Goal: Task Accomplishment & Management: Complete application form

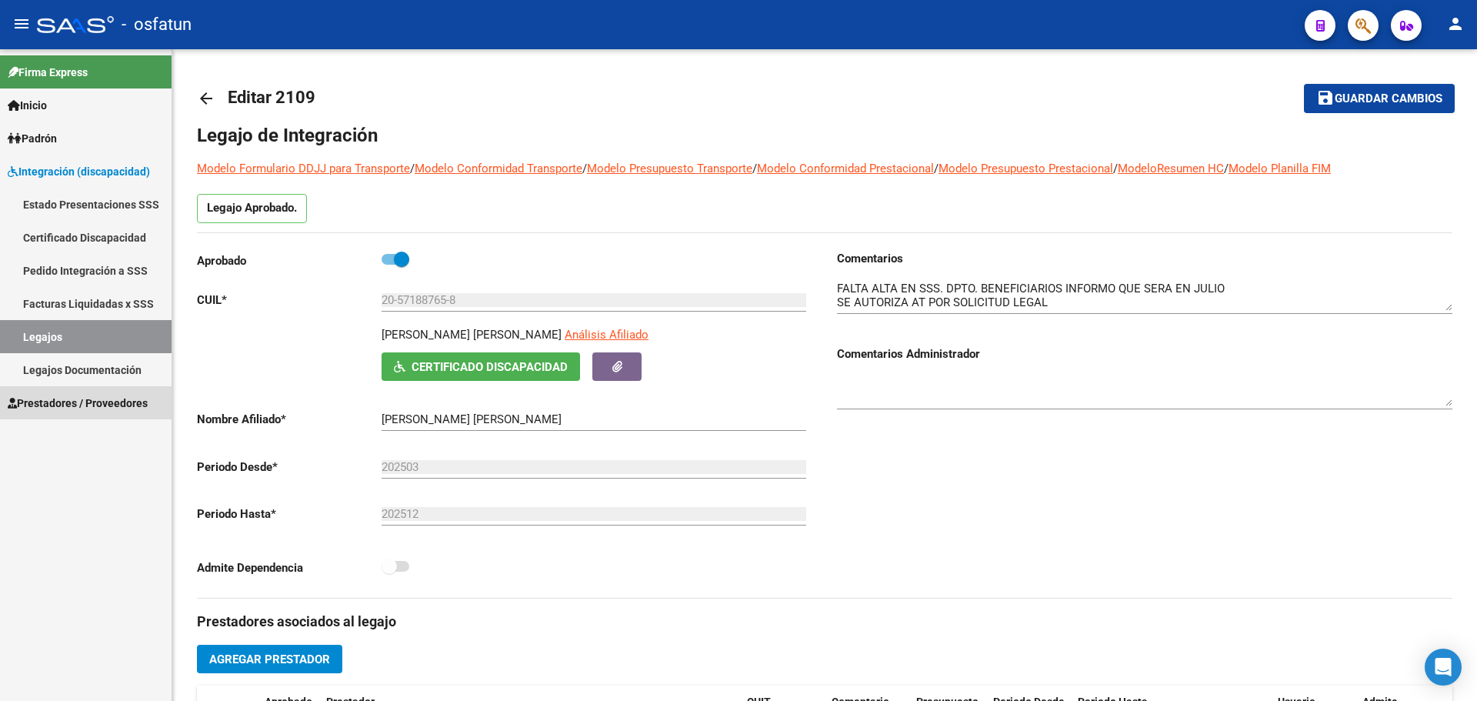
click at [95, 402] on span "Prestadores / Proveedores" at bounding box center [78, 403] width 140 height 17
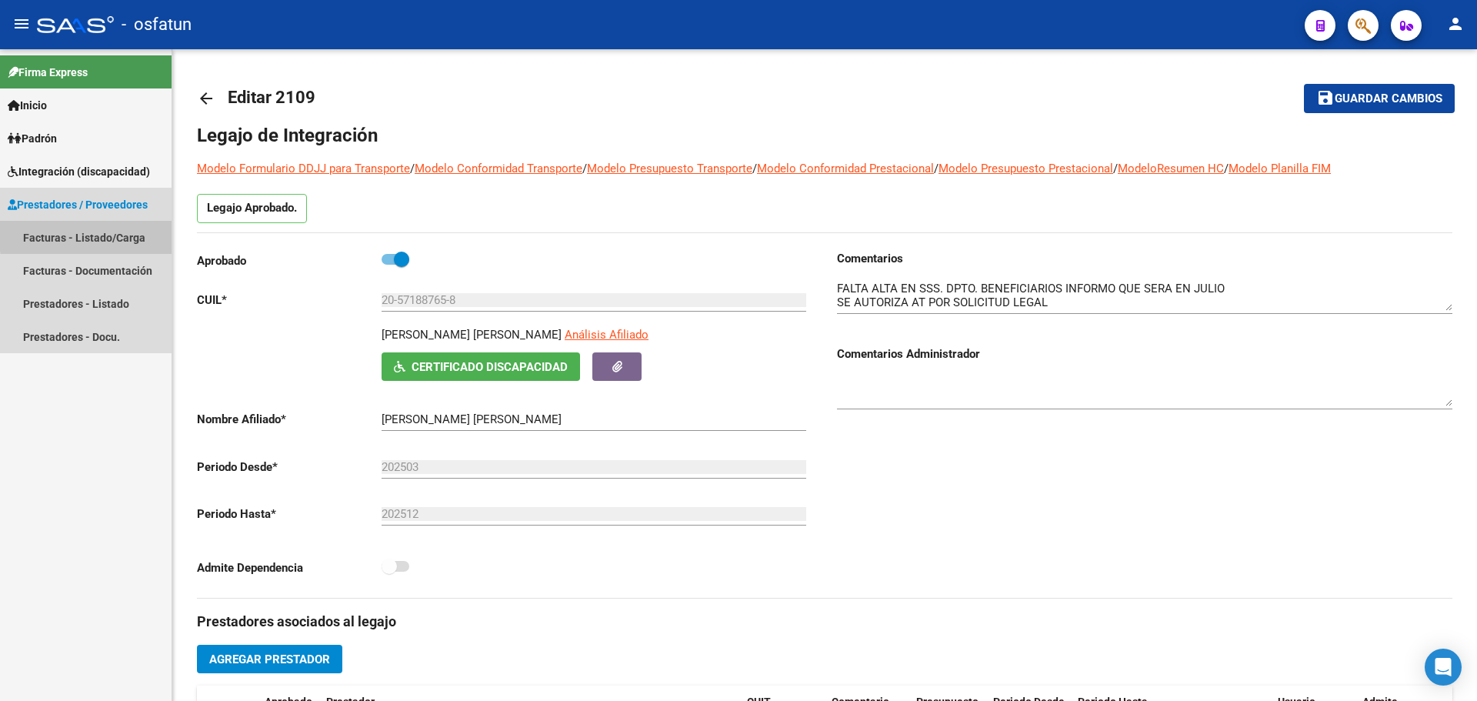
click at [105, 234] on link "Facturas - Listado/Carga" at bounding box center [86, 237] width 172 height 33
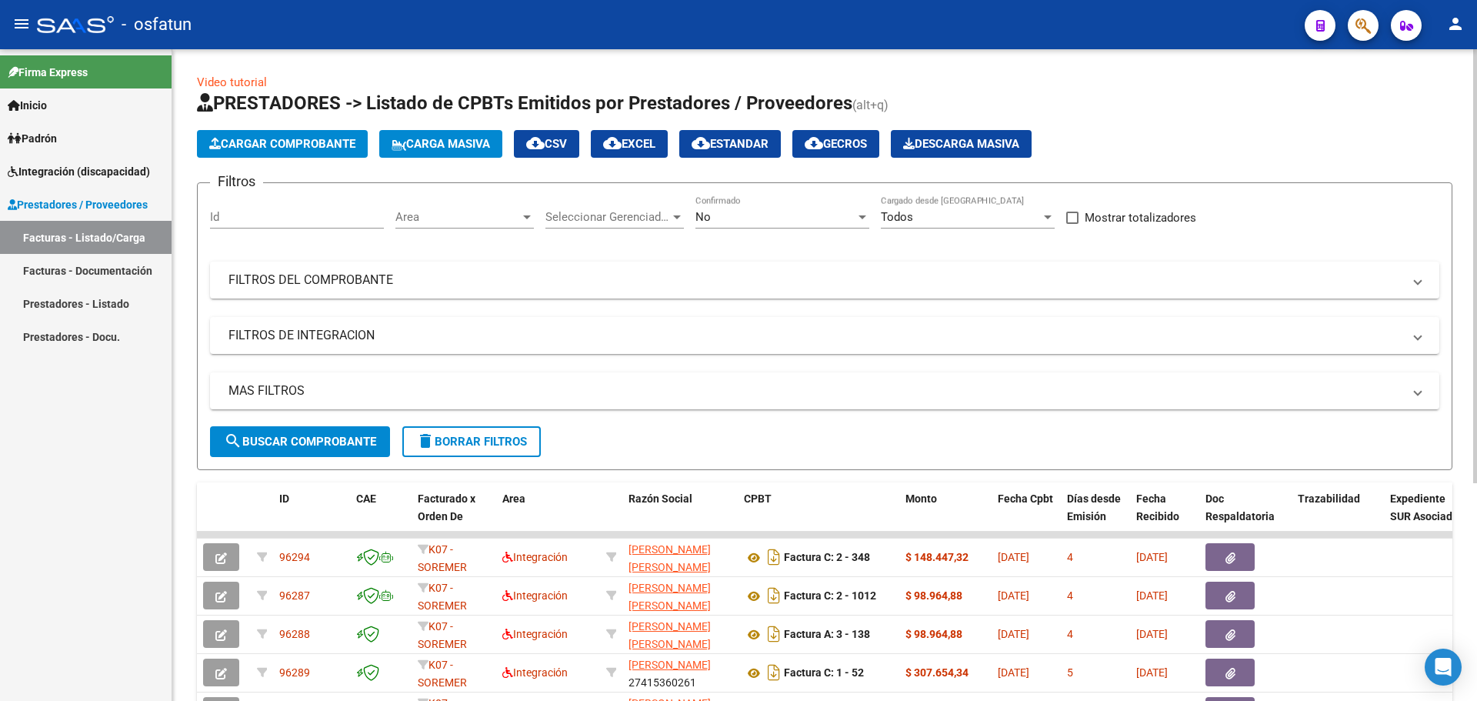
click at [276, 143] on span "Cargar Comprobante" at bounding box center [282, 144] width 146 height 14
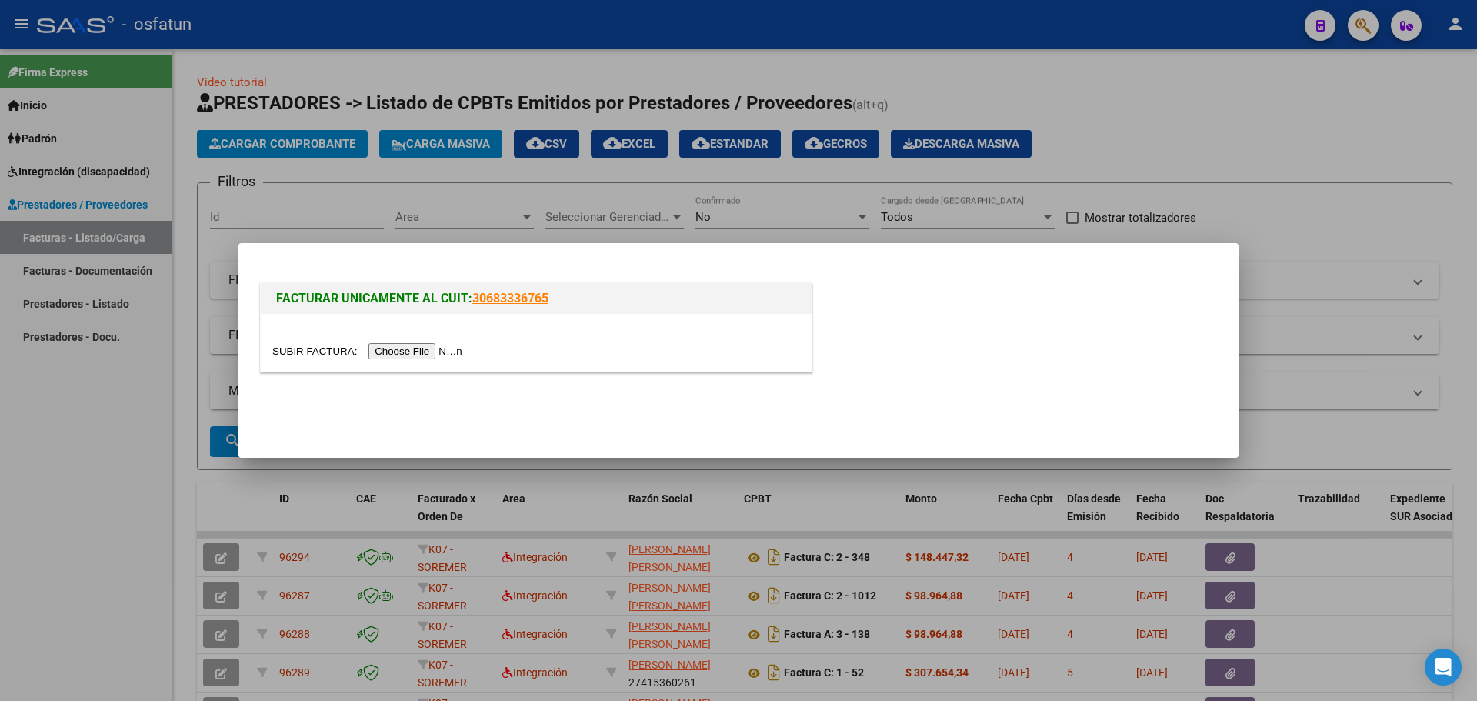
click at [409, 353] on input "file" at bounding box center [369, 351] width 195 height 16
click at [422, 351] on input "file" at bounding box center [369, 351] width 195 height 16
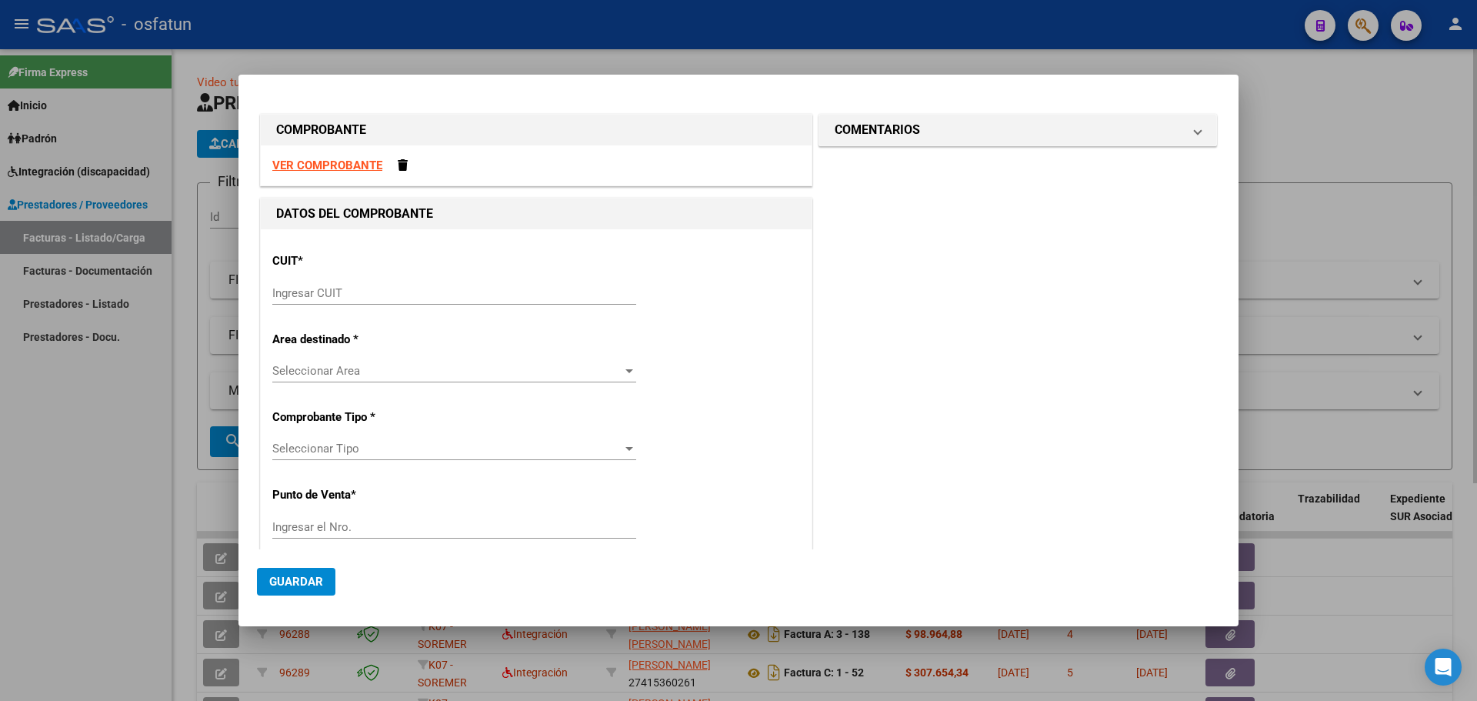
click at [194, 286] on div at bounding box center [738, 350] width 1477 height 701
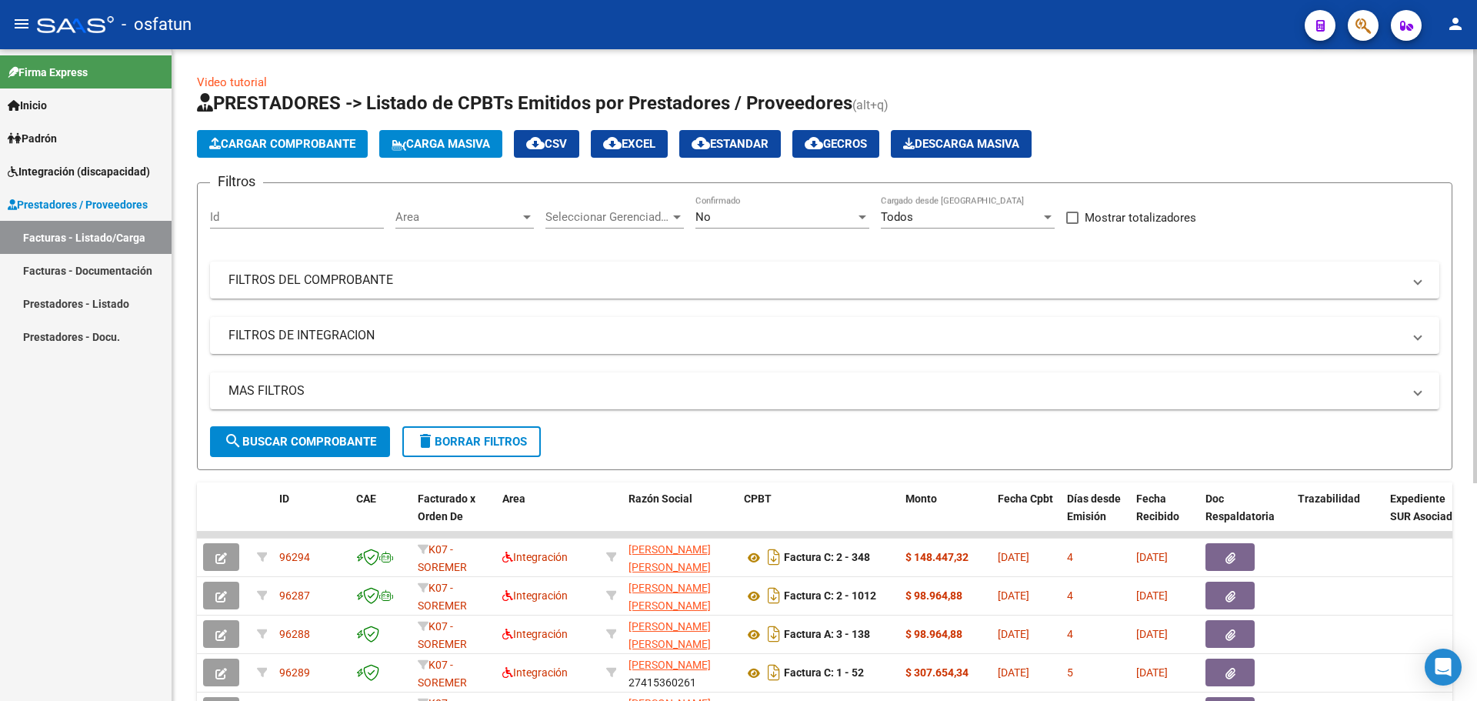
click at [282, 145] on span "Cargar Comprobante" at bounding box center [282, 144] width 146 height 14
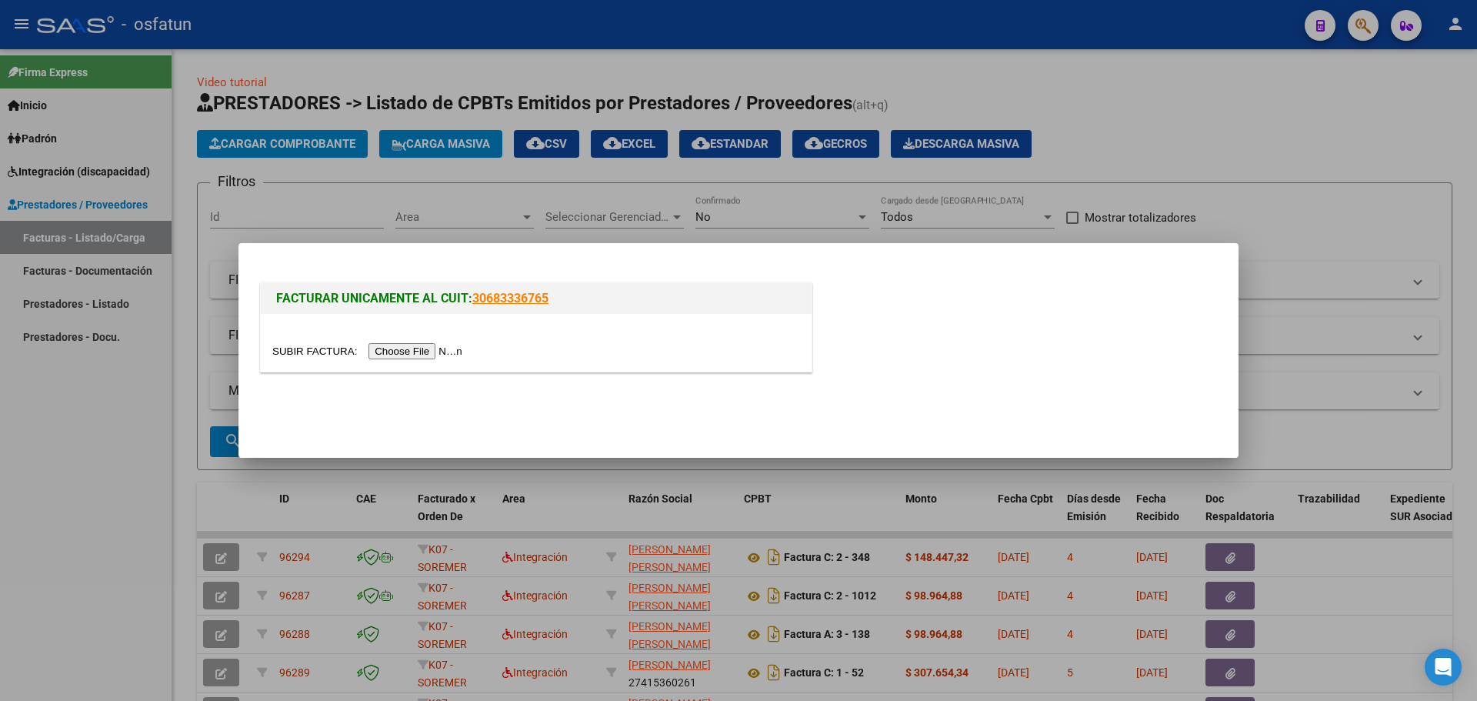
drag, startPoint x: 417, startPoint y: 345, endPoint x: 428, endPoint y: 348, distance: 11.8
click at [428, 348] on input "file" at bounding box center [369, 351] width 195 height 16
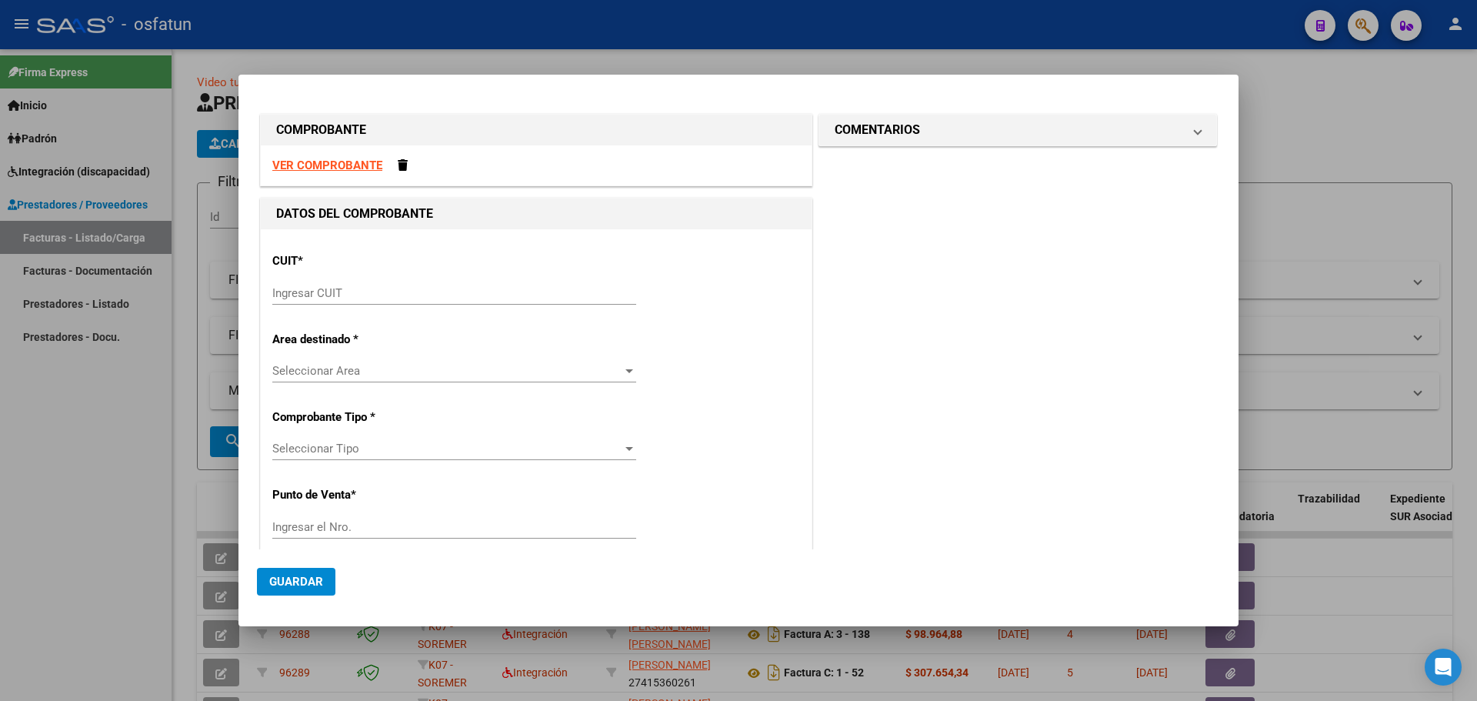
click at [321, 295] on input "Ingresar CUIT" at bounding box center [454, 293] width 364 height 14
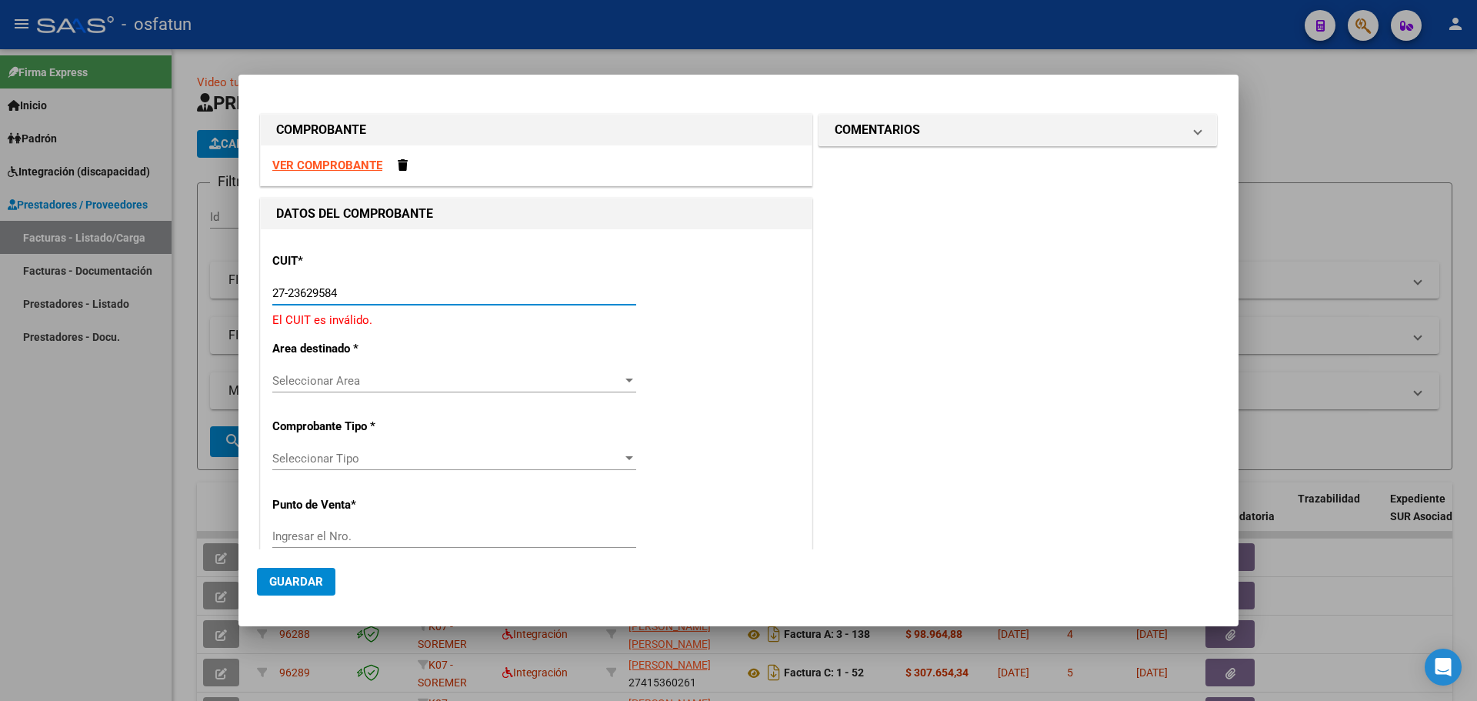
type input "27-23629584-8"
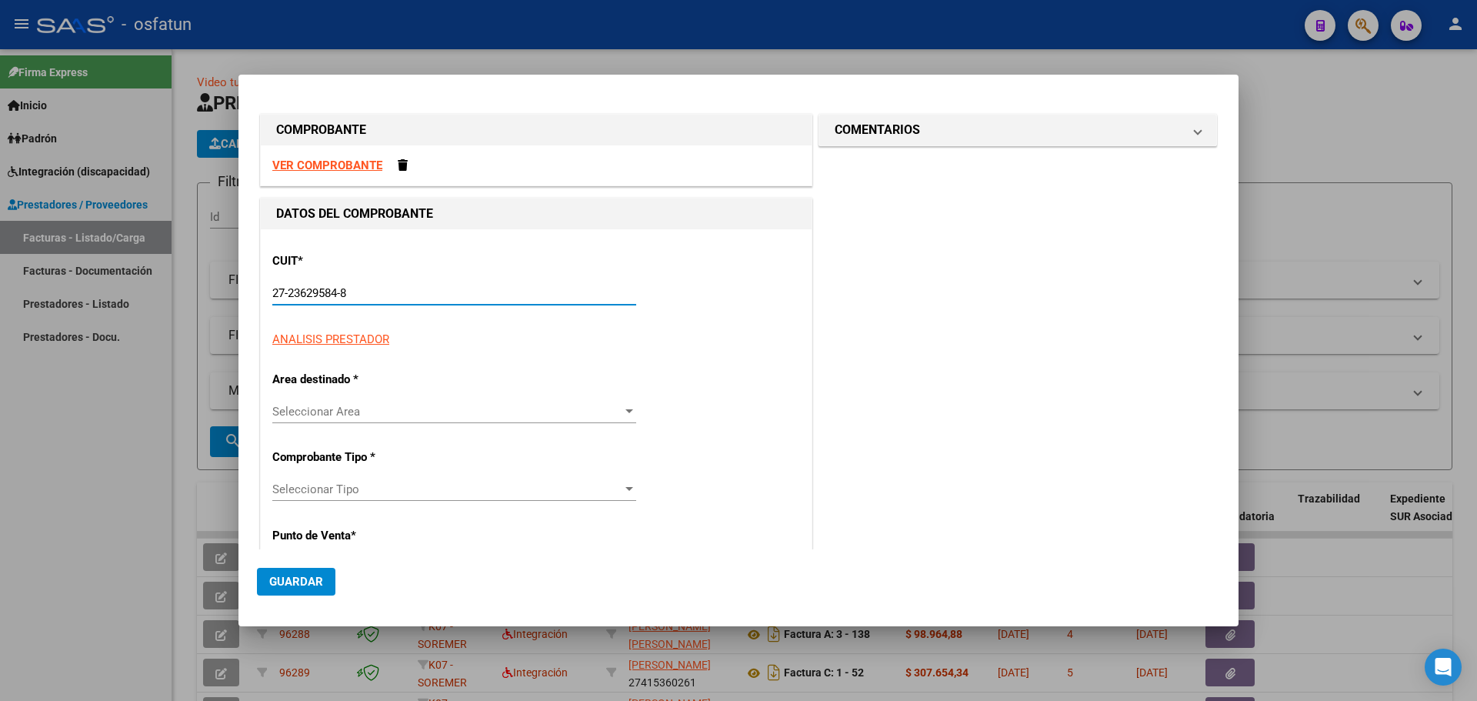
type input "4"
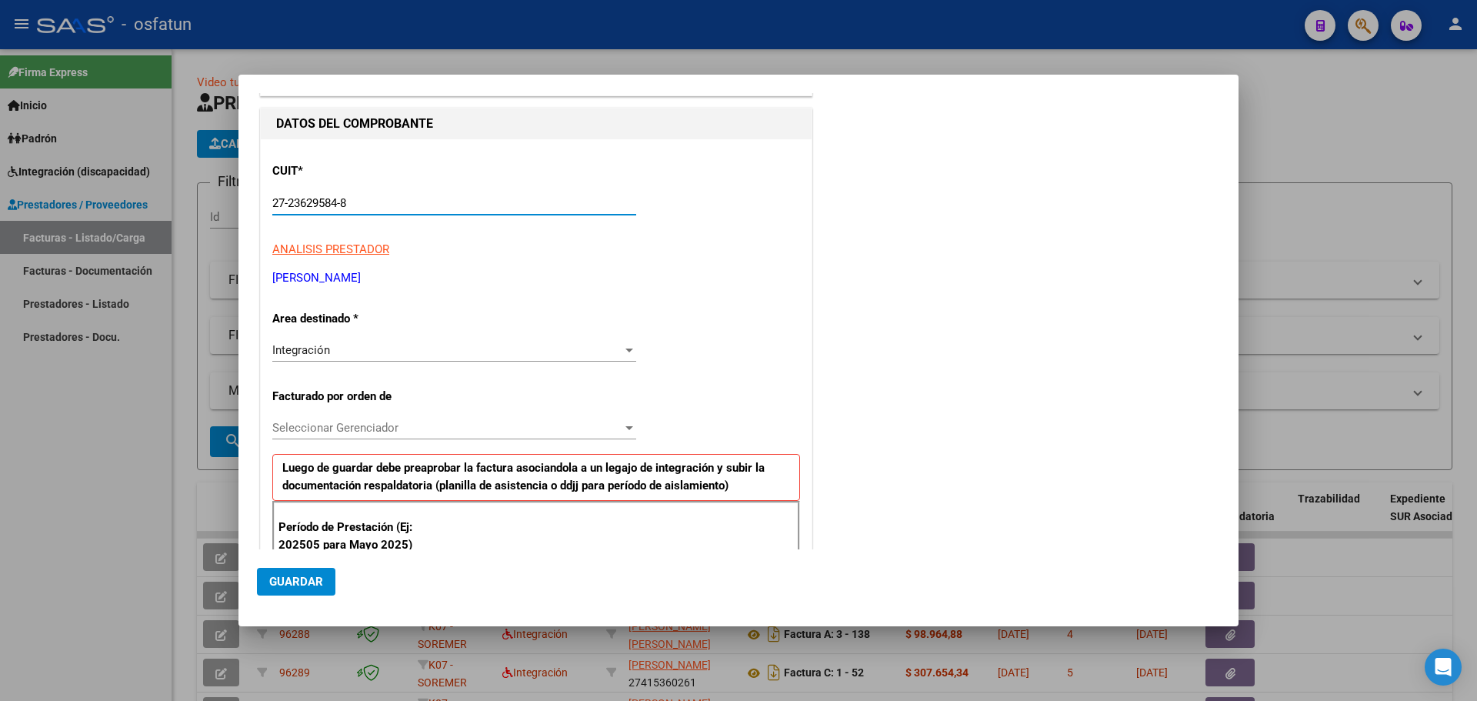
scroll to position [231, 0]
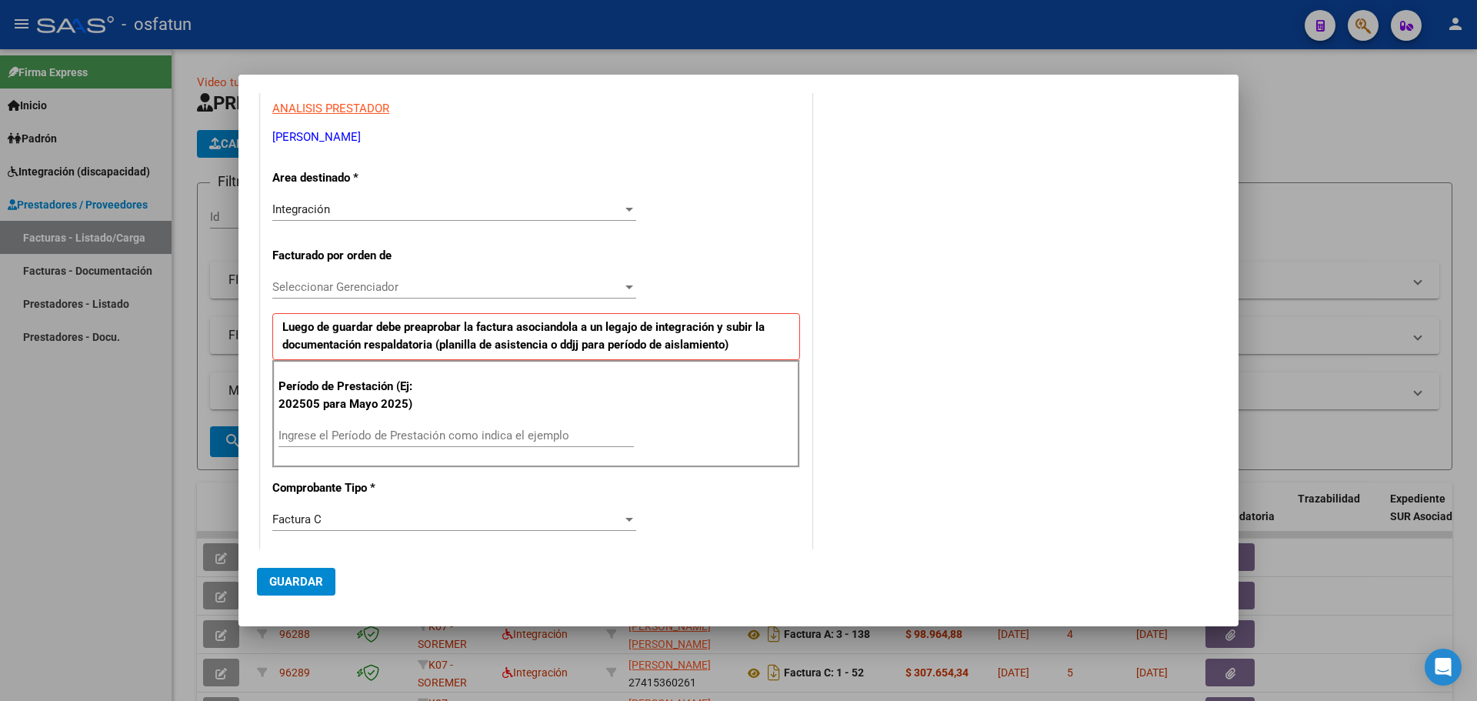
type input "27-23629584-8"
click at [624, 292] on div at bounding box center [629, 287] width 14 height 12
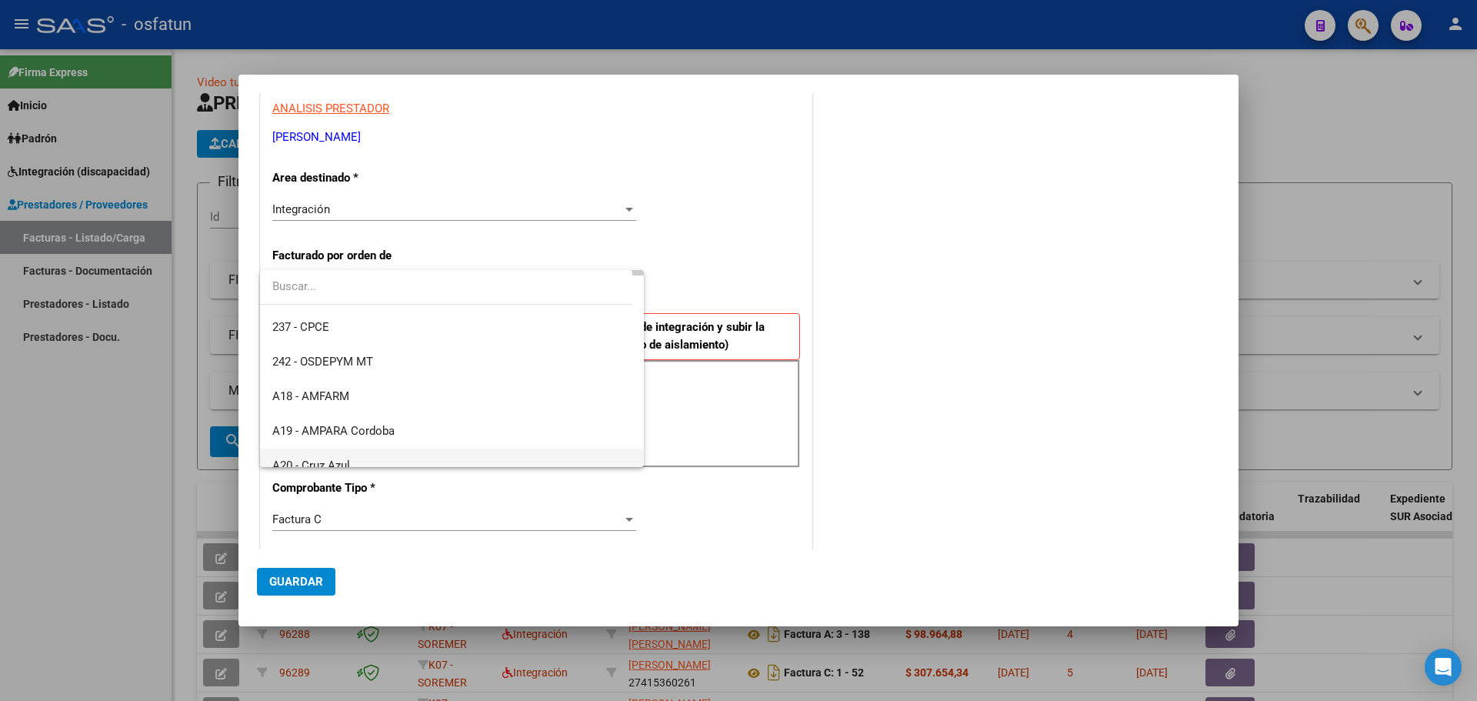
scroll to position [0, 0]
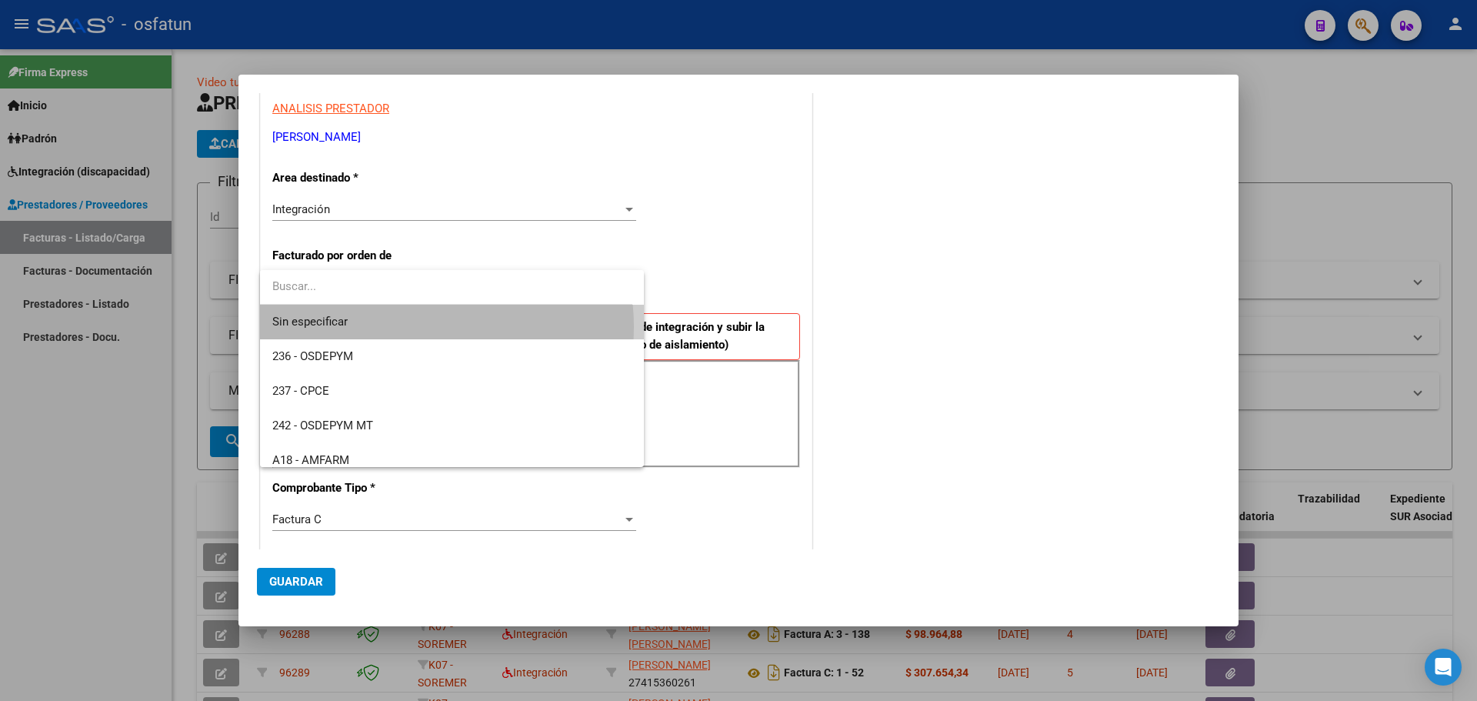
click at [398, 327] on span "Sin especificar" at bounding box center [451, 322] width 359 height 35
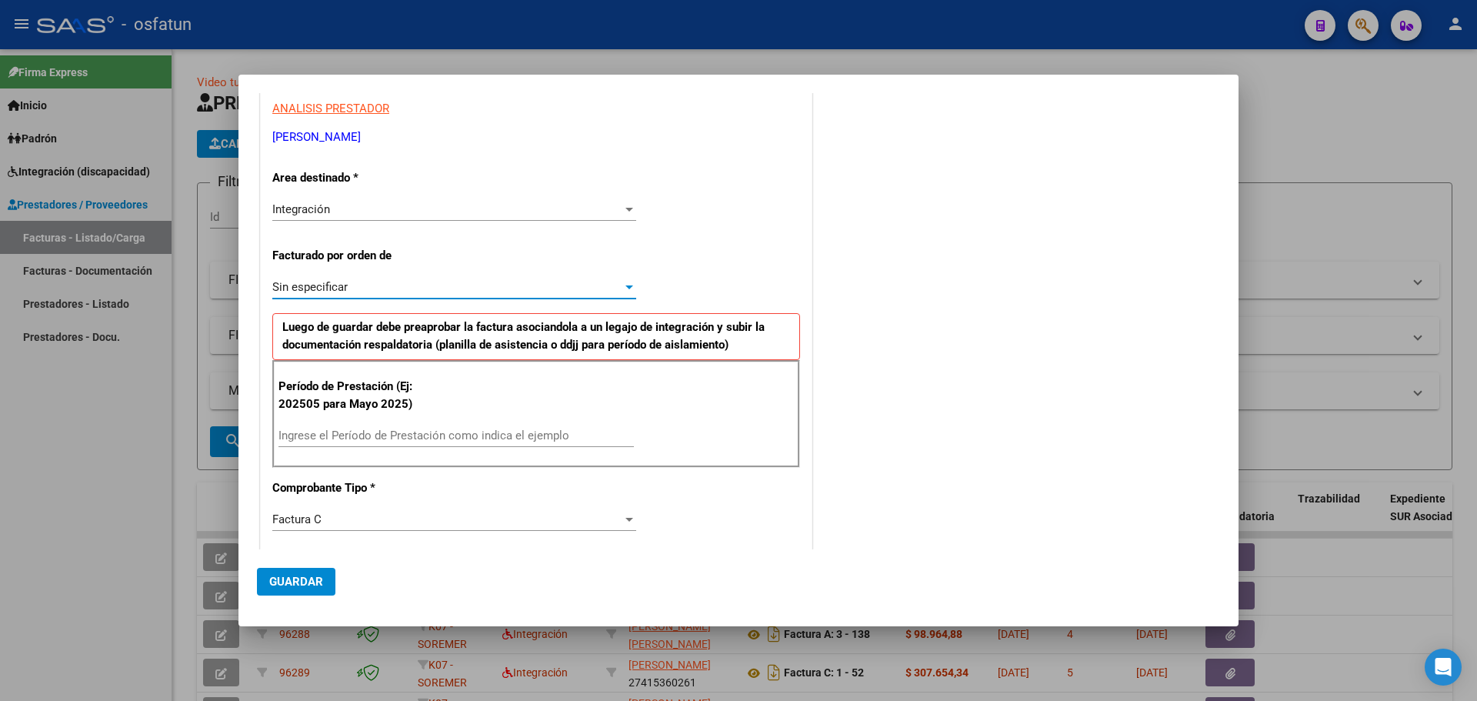
click at [625, 284] on div at bounding box center [629, 287] width 14 height 12
click at [625, 284] on div "COMPROBANTE VER COMPROBANTE DATOS DEL COMPROBANTE CUIT * 27-23629584-8 Ingresar…" at bounding box center [738, 350] width 1477 height 701
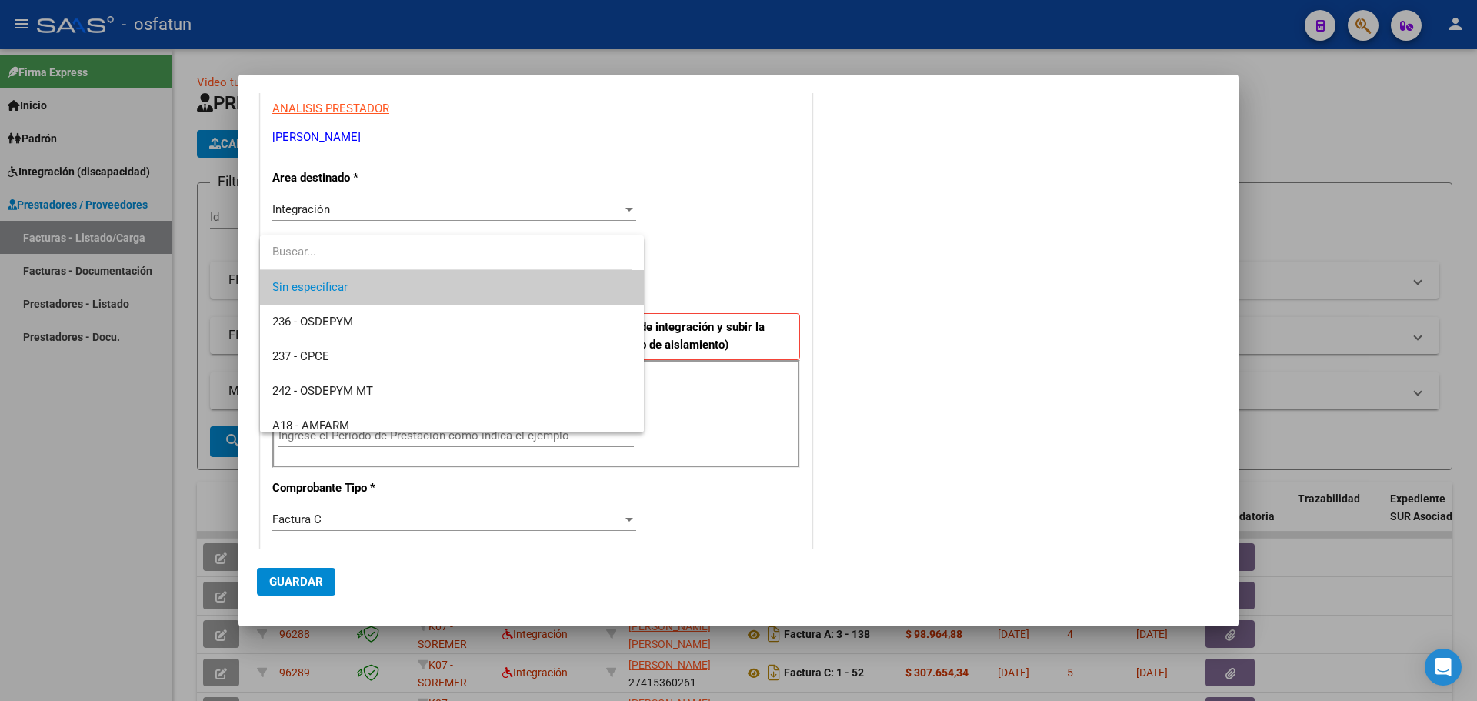
click at [402, 283] on span "Sin especificar" at bounding box center [451, 287] width 359 height 35
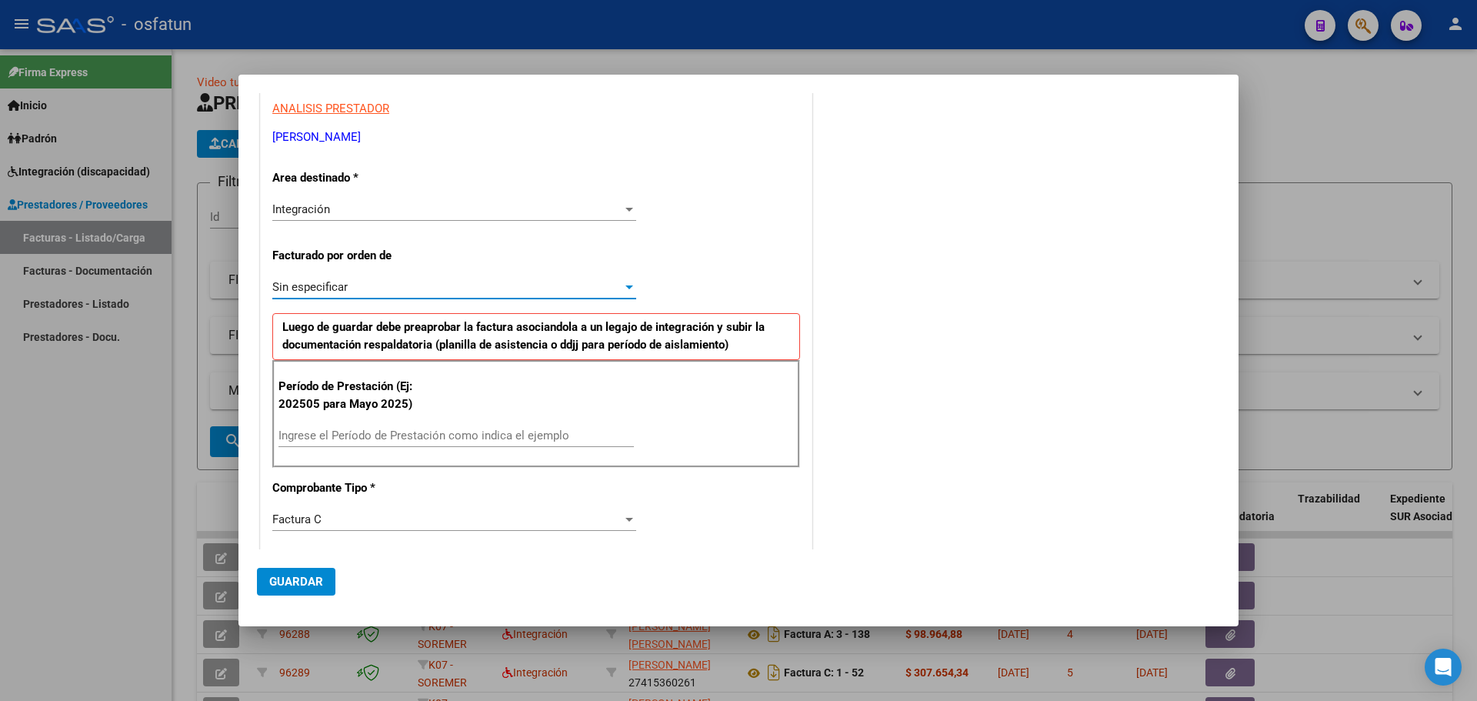
click at [413, 430] on input "Ingrese el Período de Prestación como indica el ejemplo" at bounding box center [455, 435] width 355 height 14
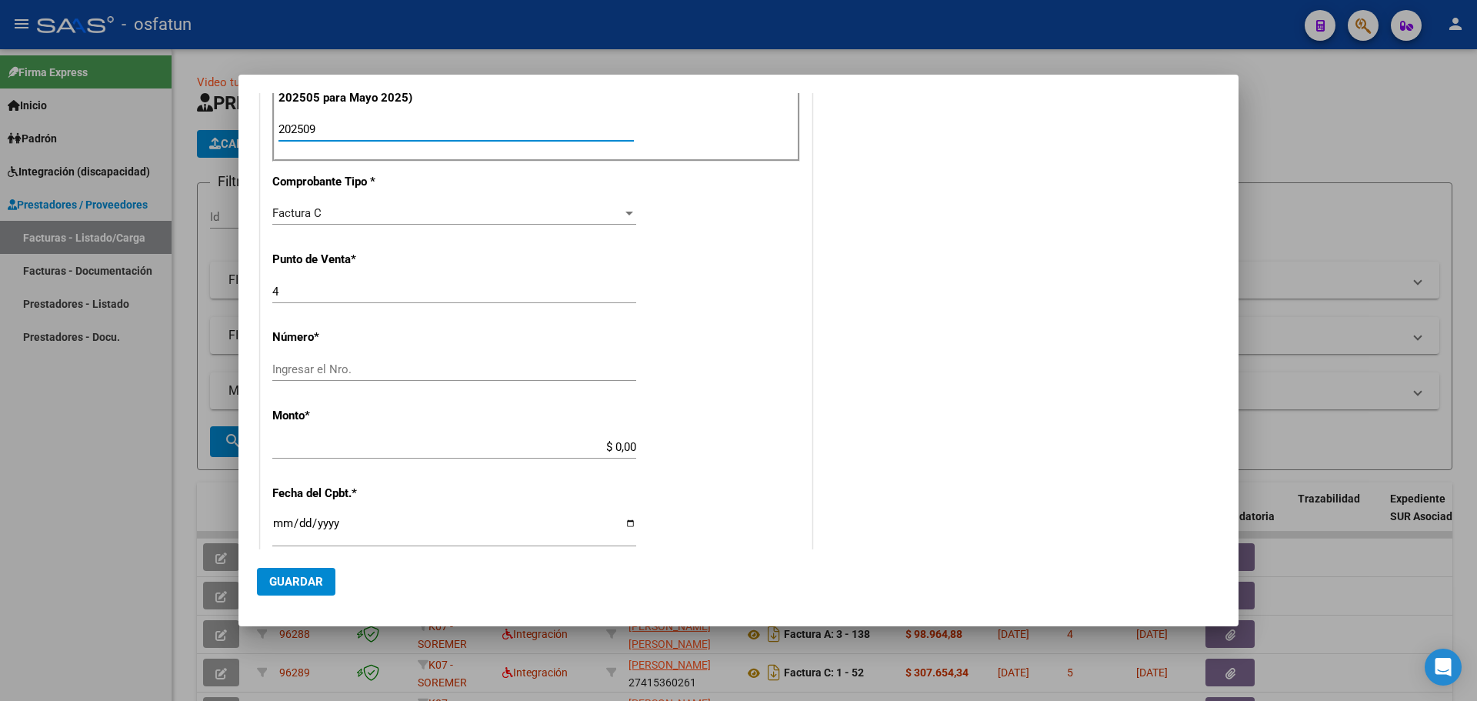
scroll to position [615, 0]
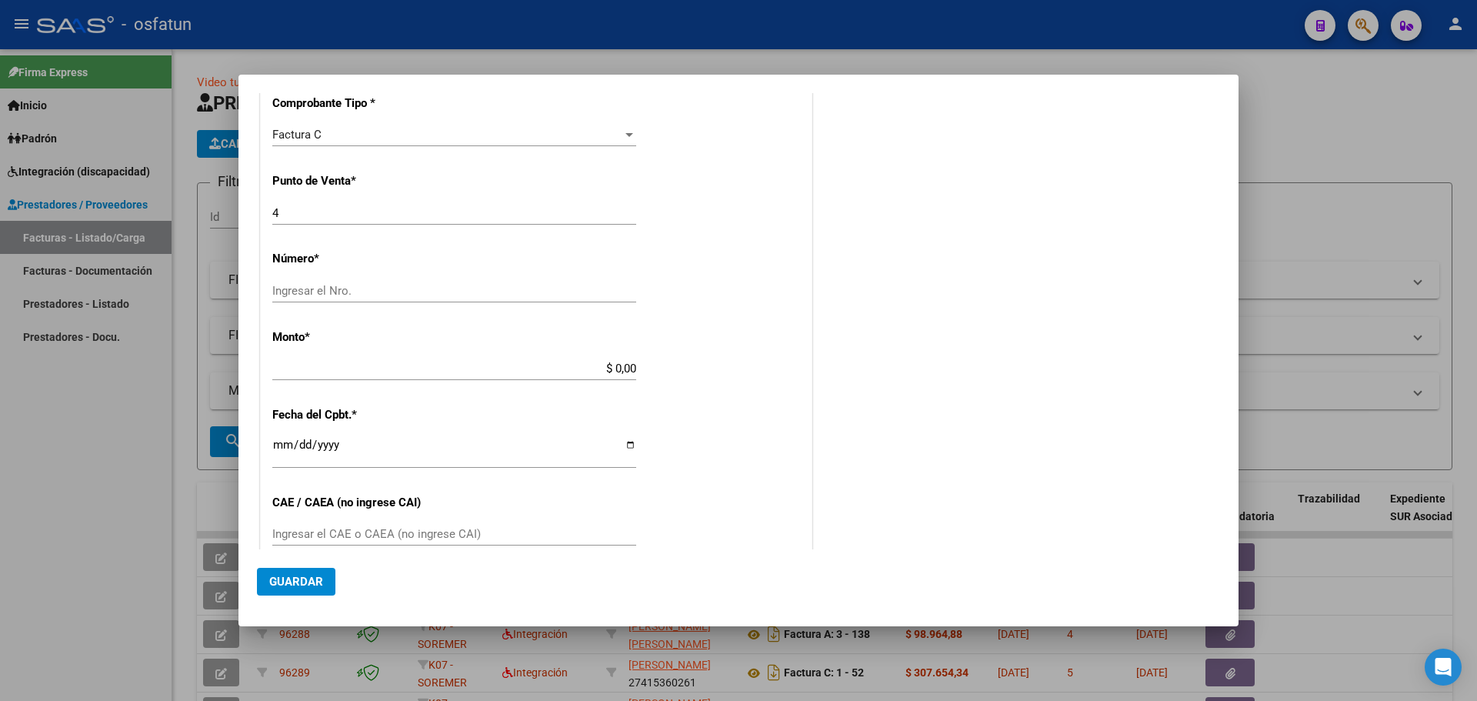
type input "202509"
click at [297, 292] on input "Ingresar el Nro." at bounding box center [454, 291] width 364 height 14
type input "1893"
click at [411, 368] on input "$ 0,00" at bounding box center [454, 369] width 364 height 14
type input "$ 59.378,92"
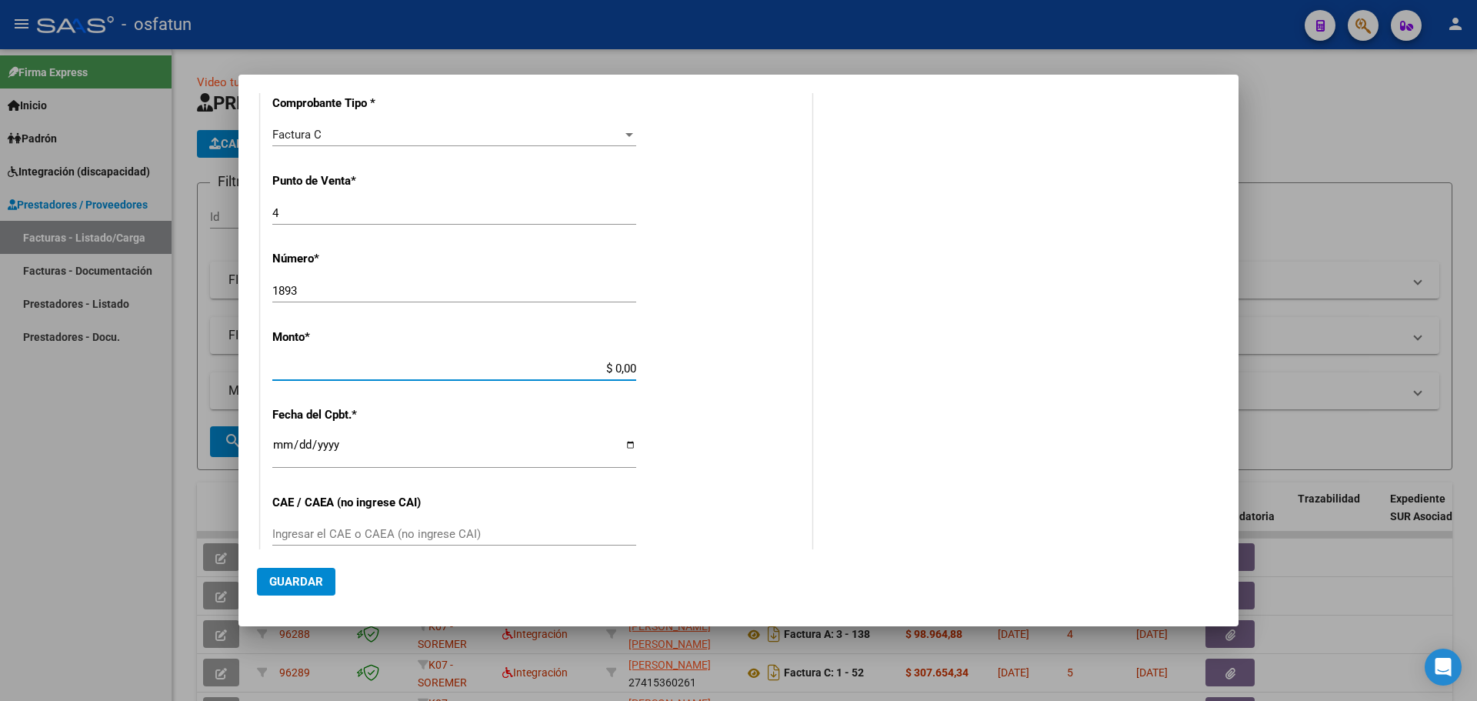
type input "[DATE]"
type input "75408180202905"
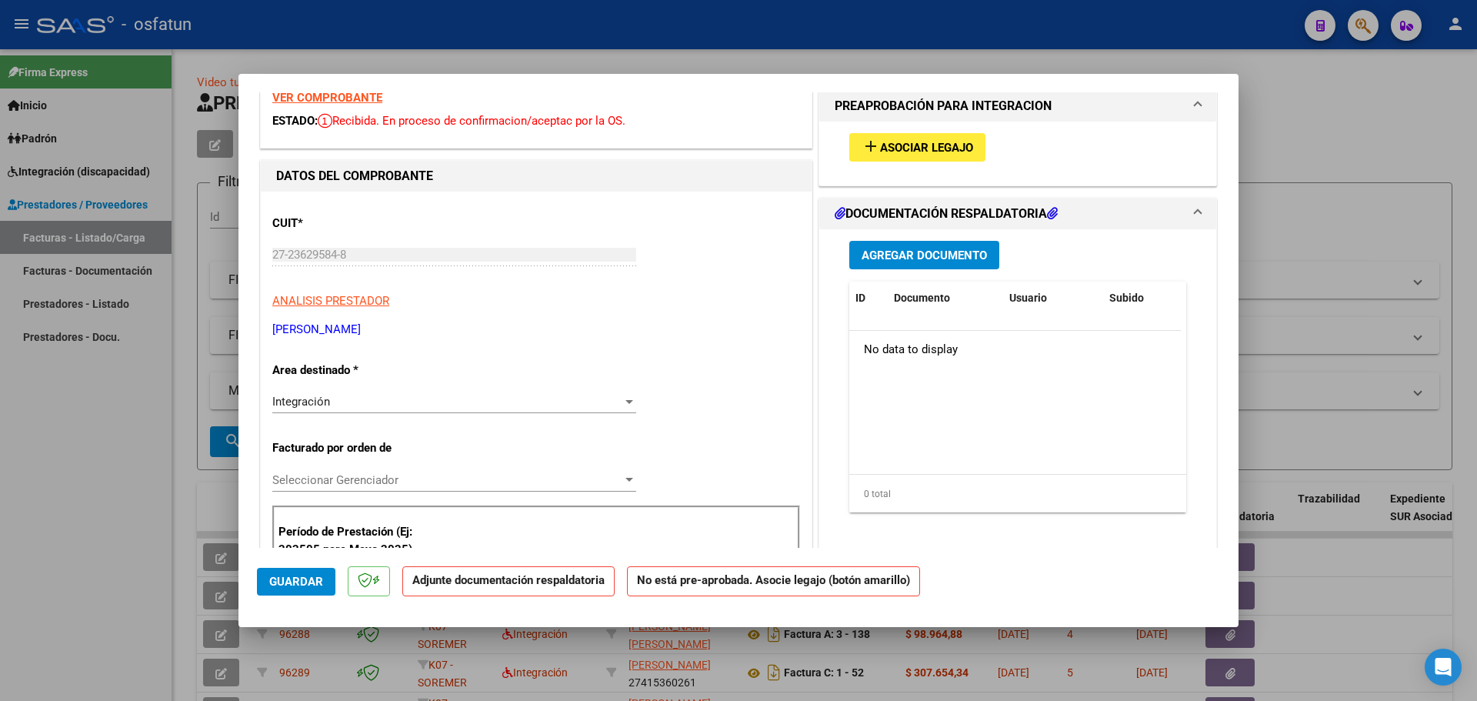
scroll to position [0, 0]
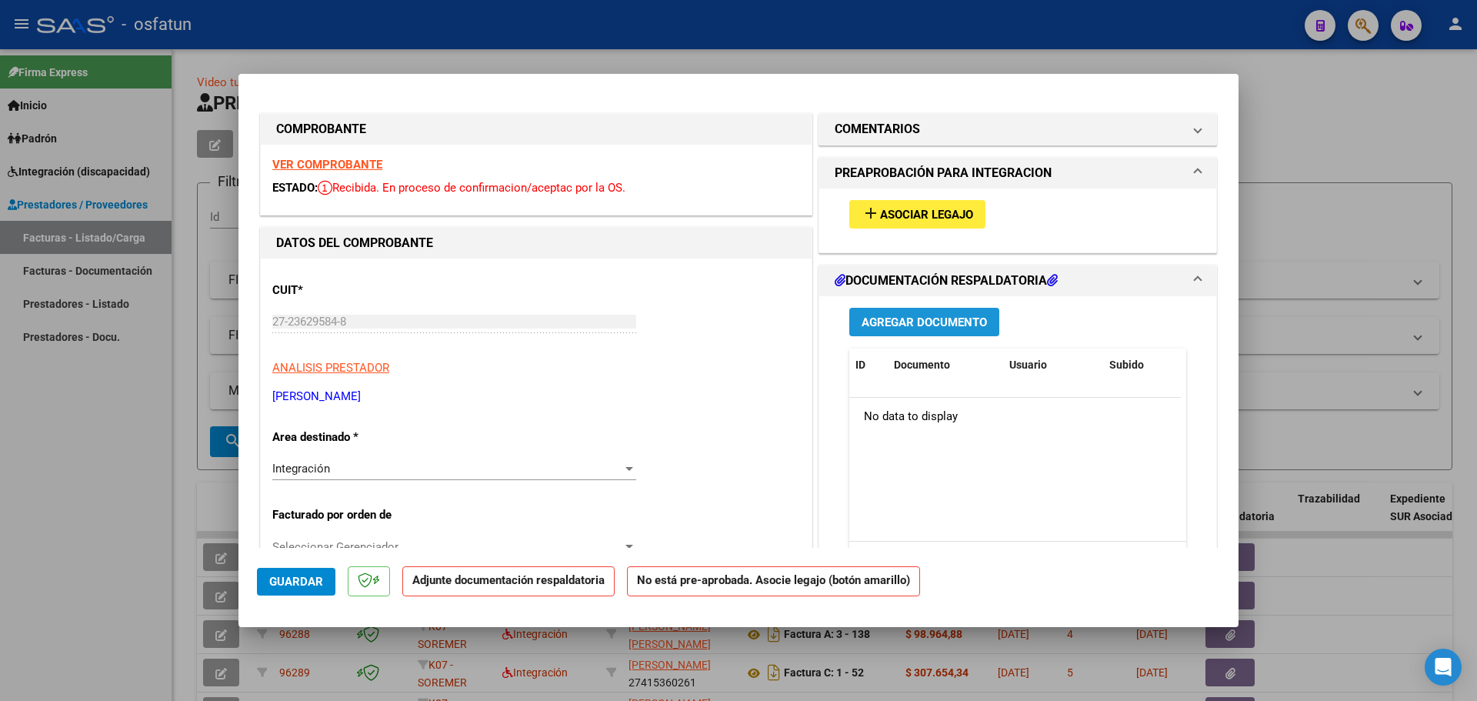
click at [940, 318] on span "Agregar Documento" at bounding box center [924, 322] width 125 height 14
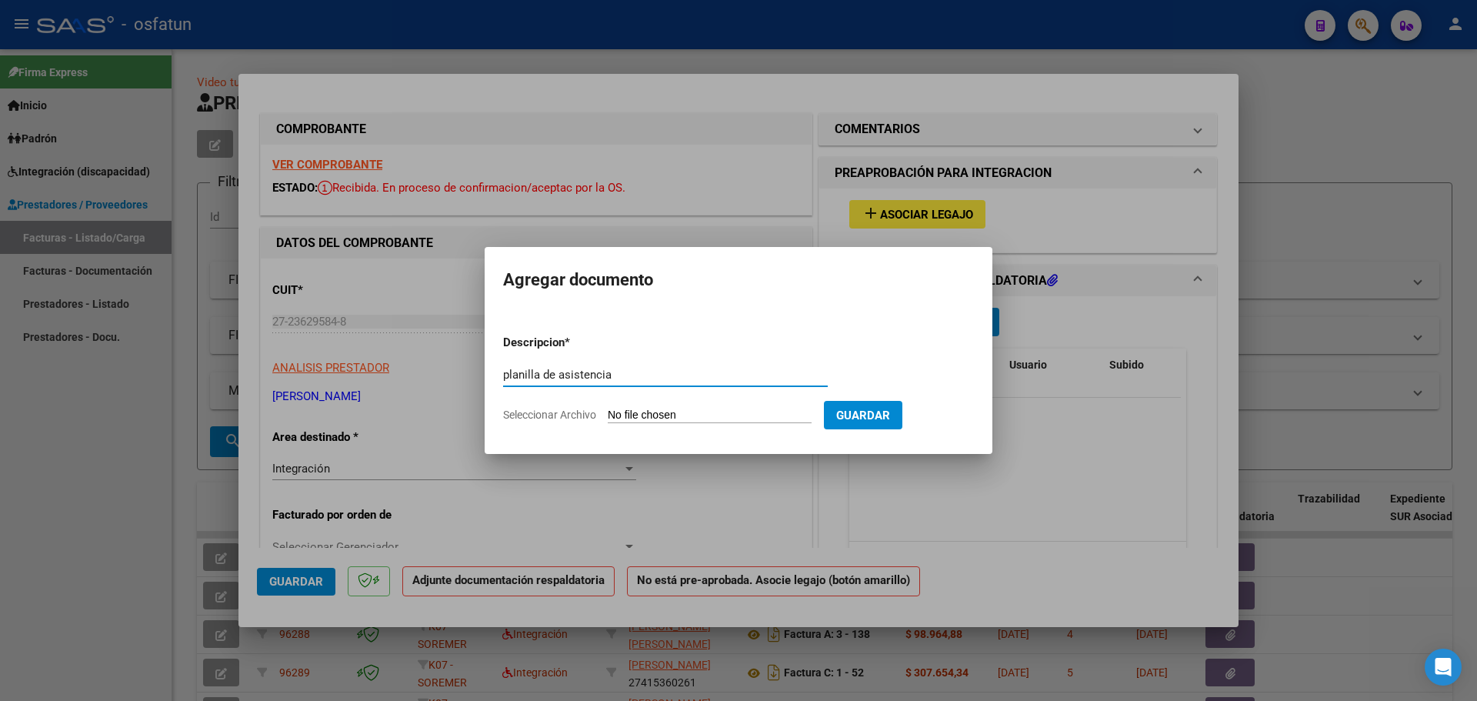
type input "planilla de asistencia"
click at [734, 413] on input "Seleccionar Archivo" at bounding box center [710, 415] width 204 height 15
type input "C:\fakepath\asistencia psico Septiembre.pdf"
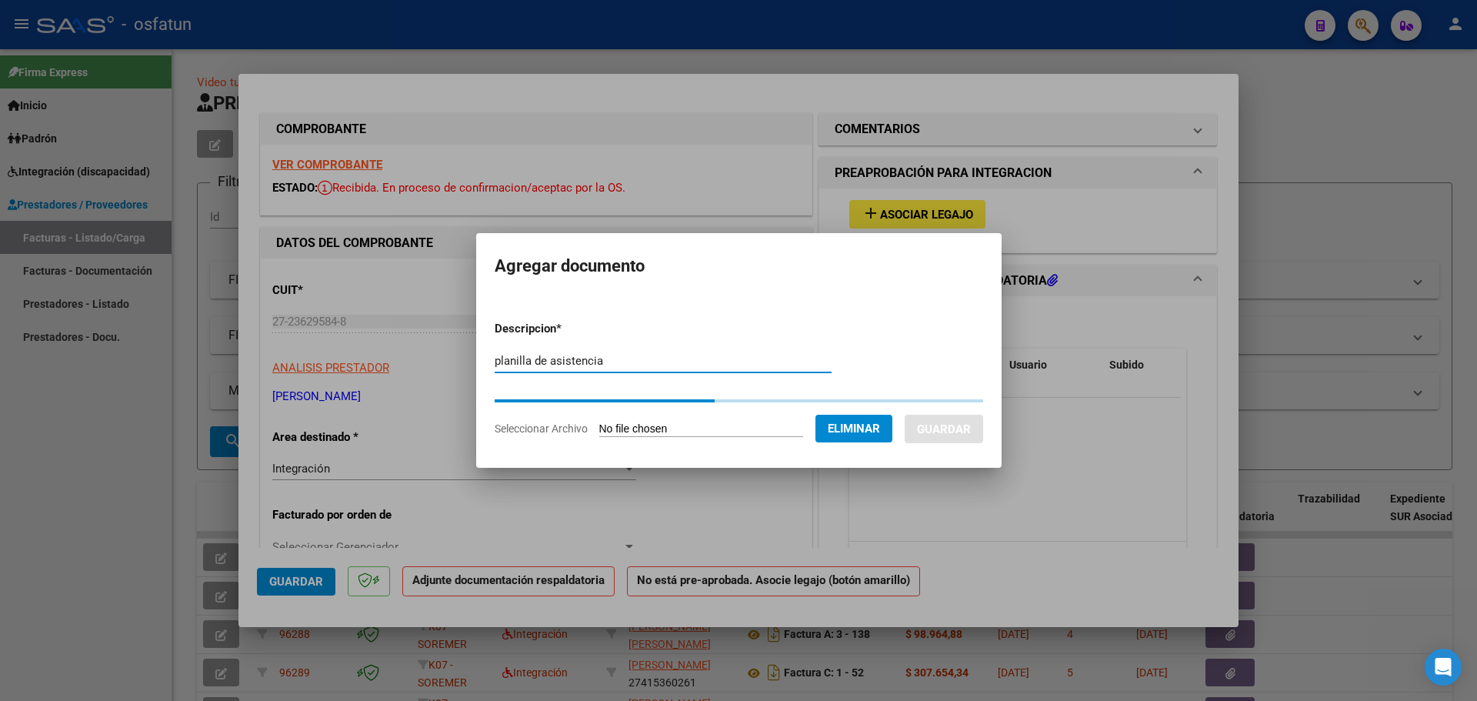
click at [627, 361] on input "planilla de asistencia" at bounding box center [663, 361] width 337 height 14
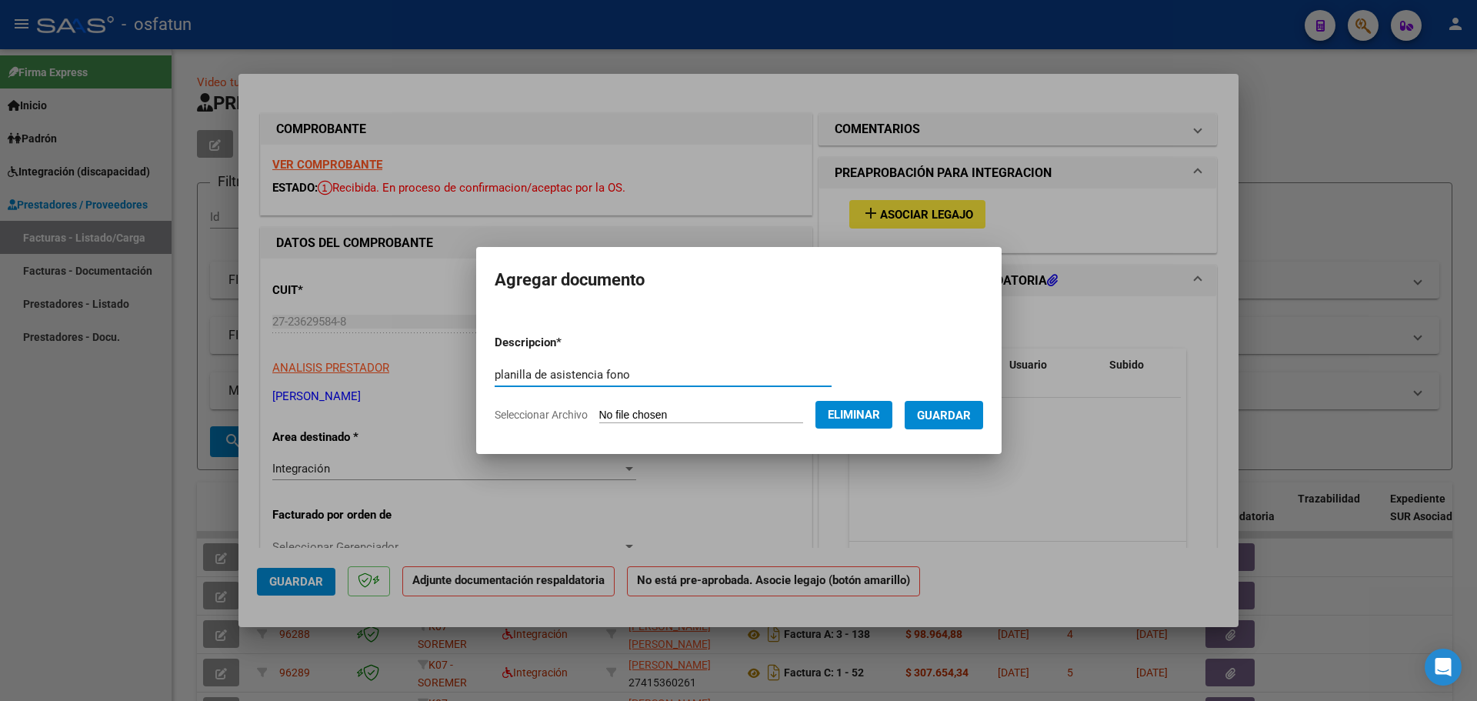
type input "planilla de asistencia fono"
click at [971, 412] on span "Guardar" at bounding box center [944, 415] width 54 height 14
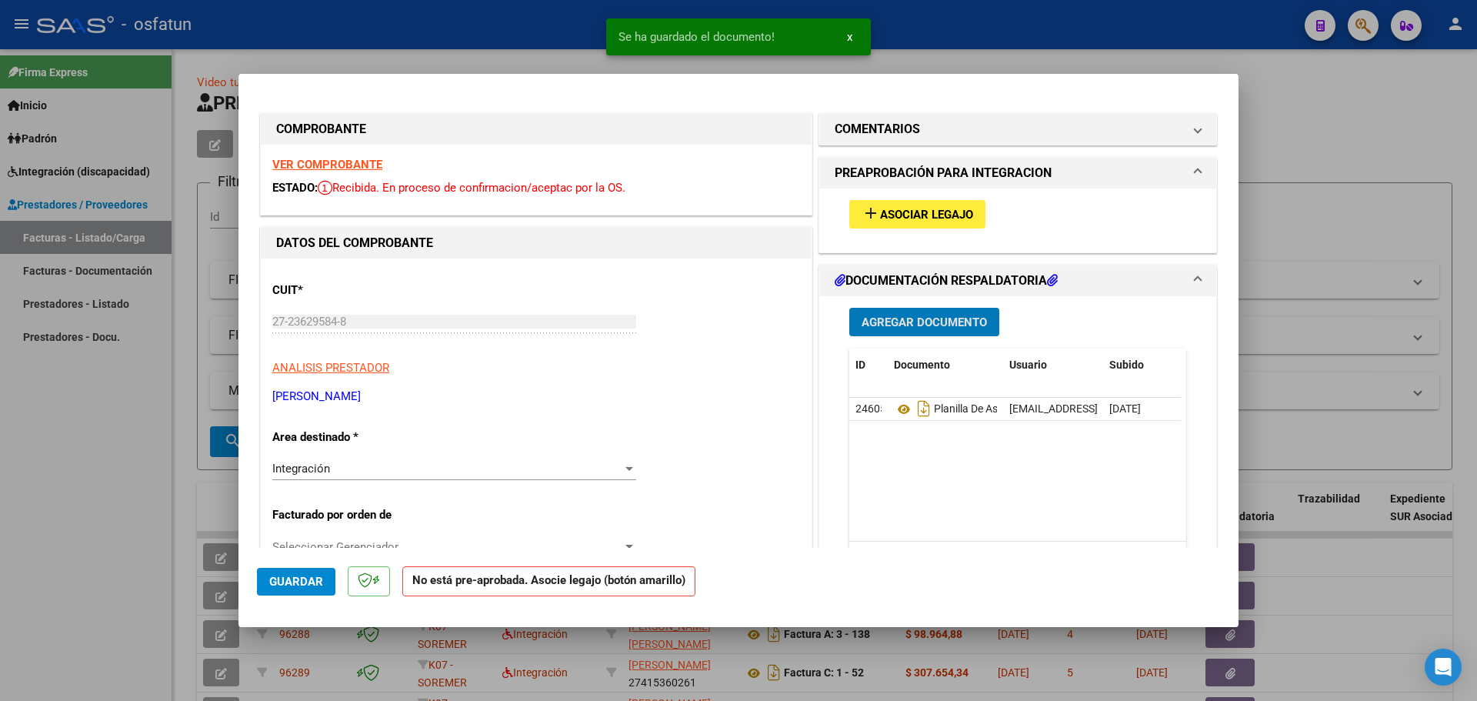
click at [928, 315] on span "Agregar Documento" at bounding box center [924, 322] width 125 height 14
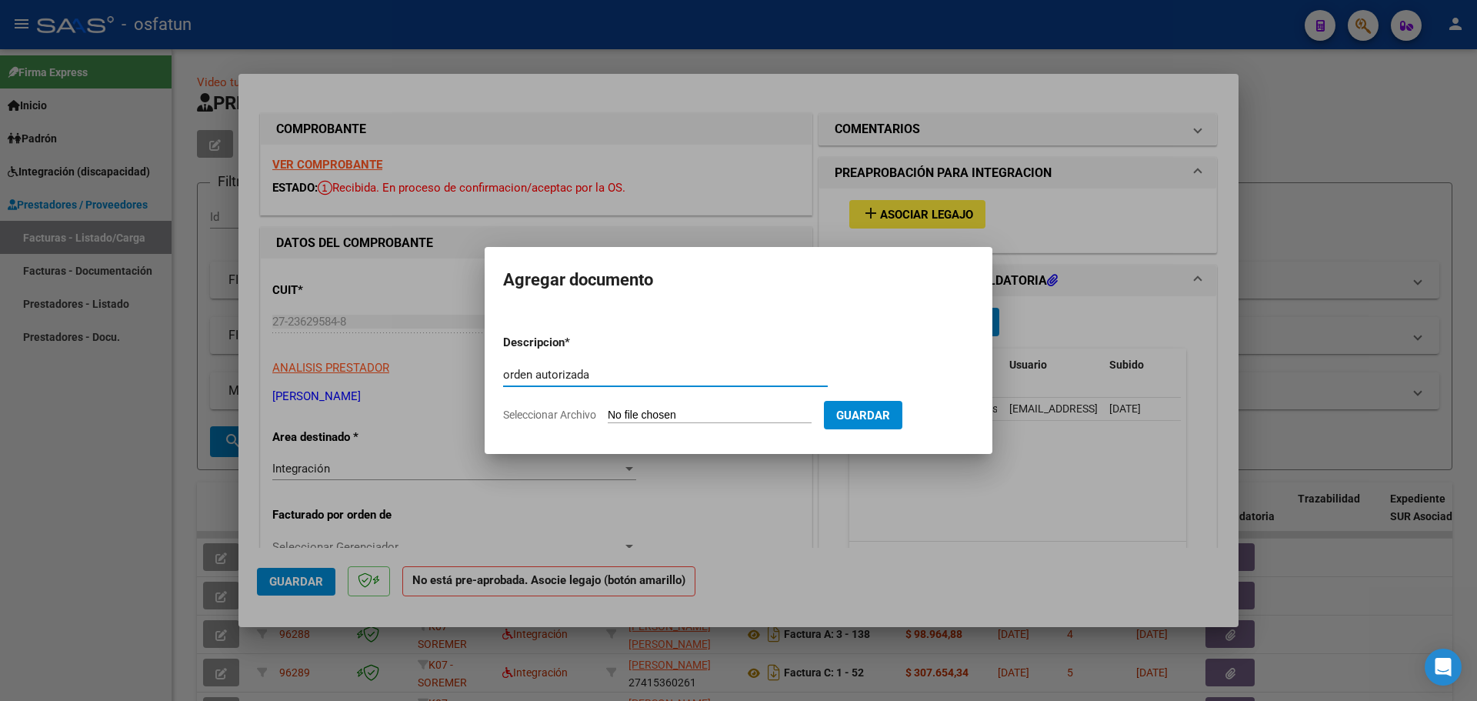
type input "orden autorizada"
click at [730, 417] on input "Seleccionar Archivo" at bounding box center [710, 415] width 204 height 15
type input "C:\fakepath\order_3470174 (3).pdf"
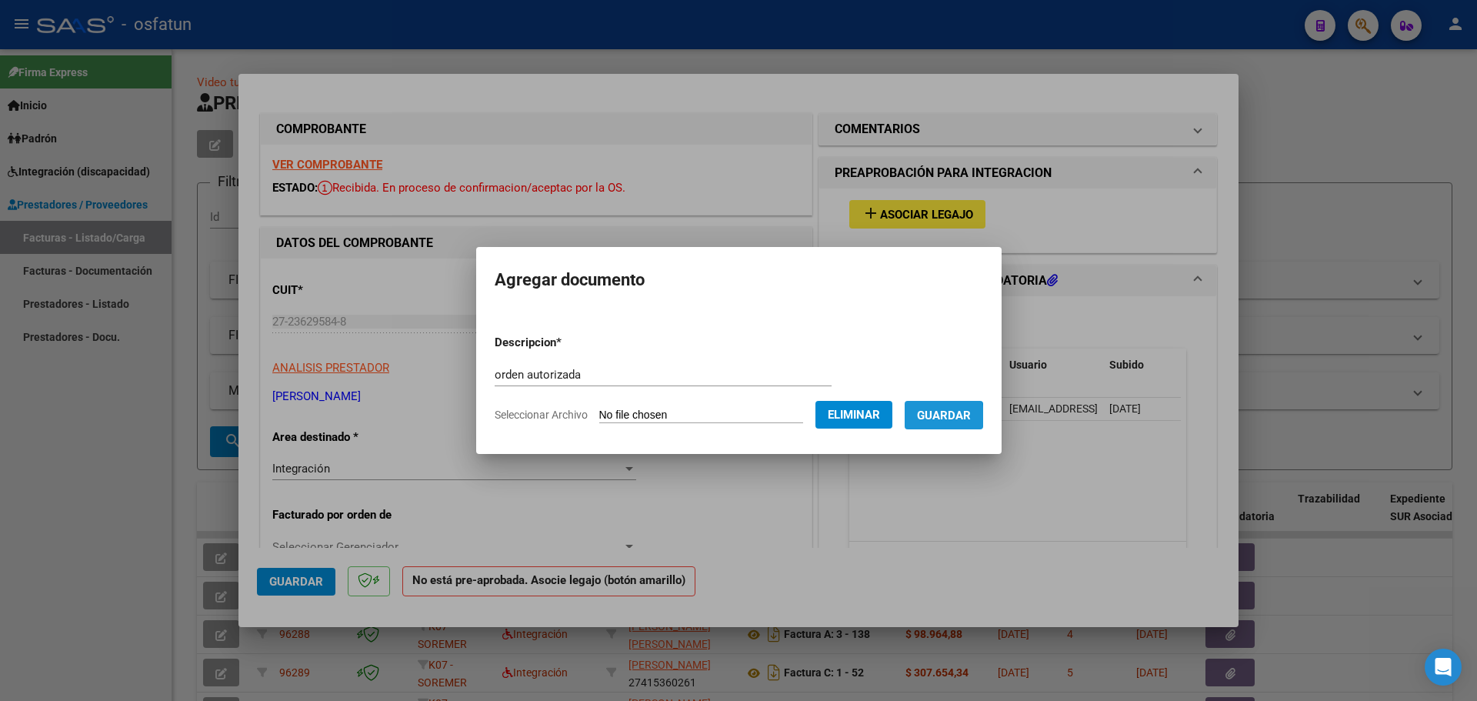
click at [948, 416] on span "Guardar" at bounding box center [944, 415] width 54 height 14
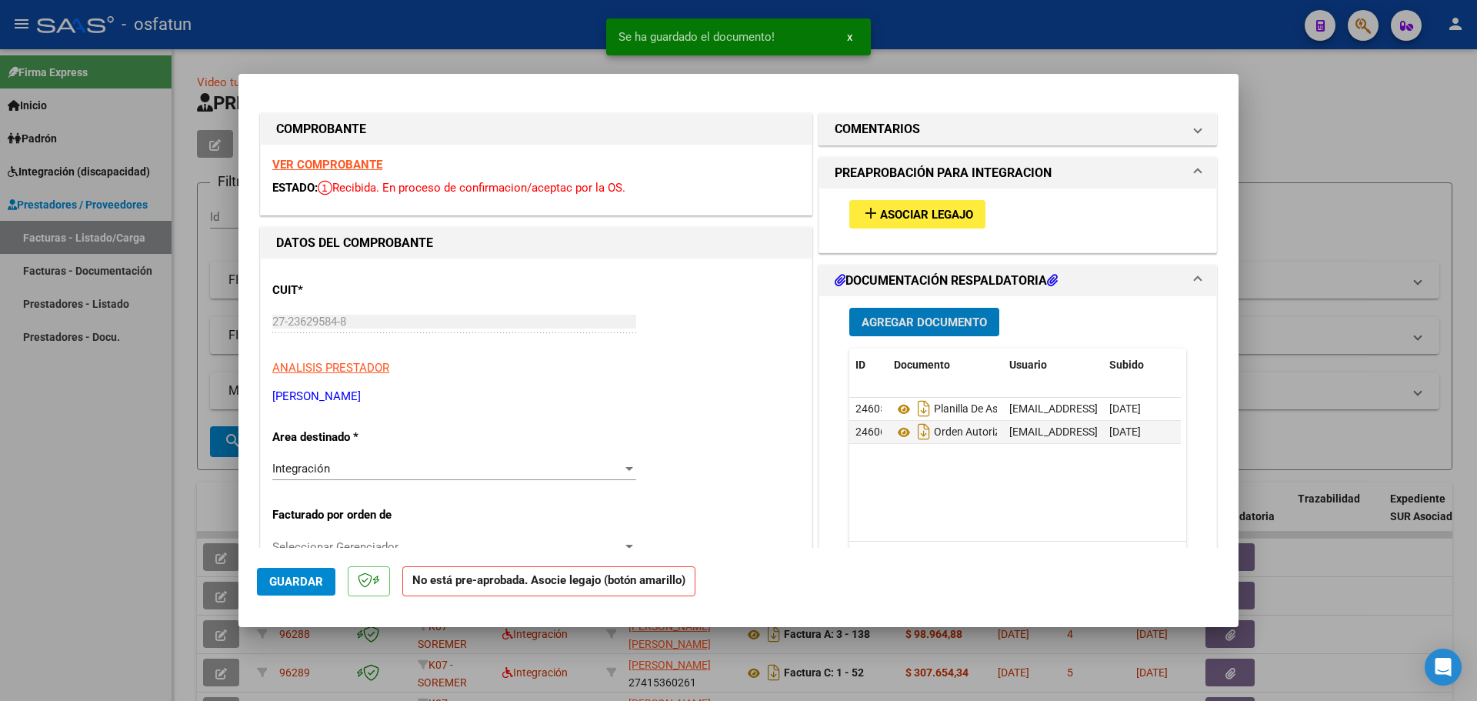
click at [895, 318] on span "Agregar Documento" at bounding box center [924, 322] width 125 height 14
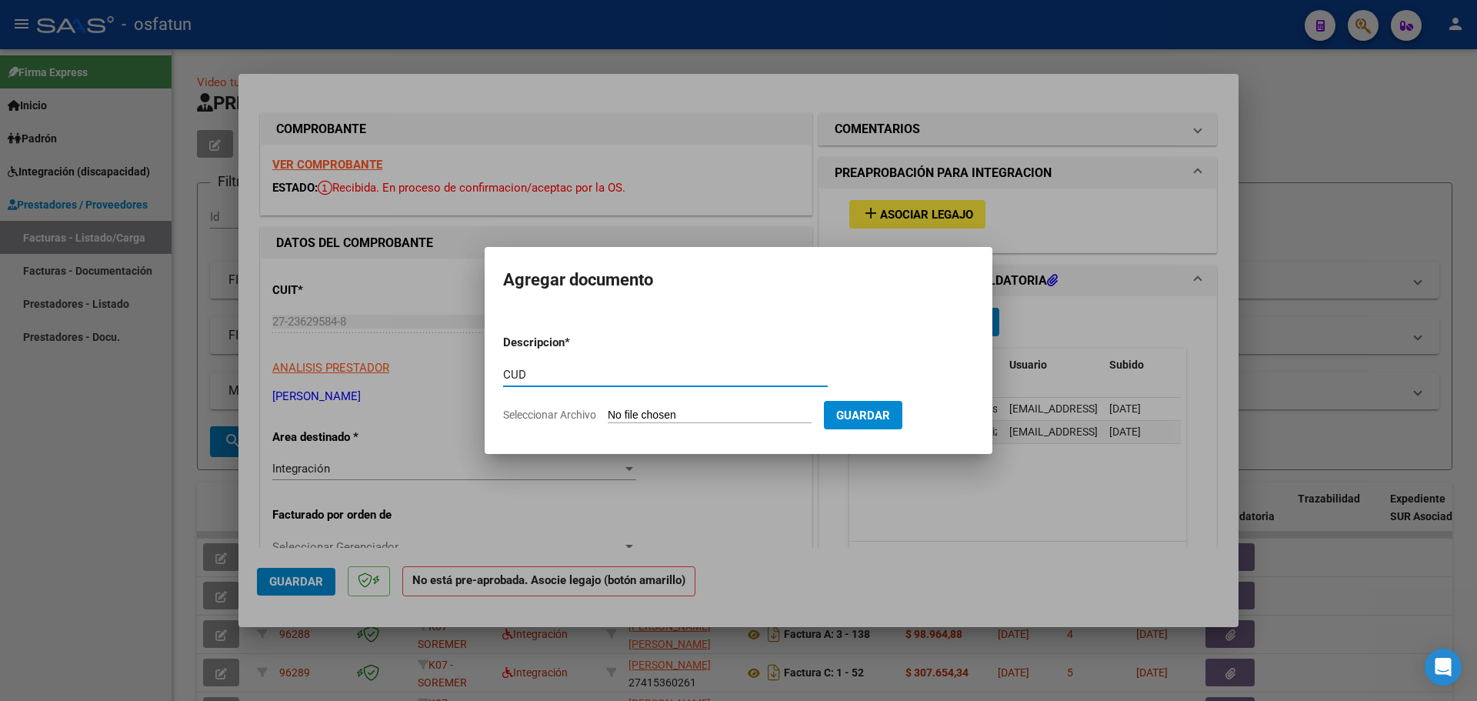
type input "CUD"
click at [635, 412] on input "Seleccionar Archivo" at bounding box center [710, 415] width 204 height 15
type input "C:\fakepath\WhatsApp_Image_[DATE]_at_14.47.35_(1)_(1).jpeg"
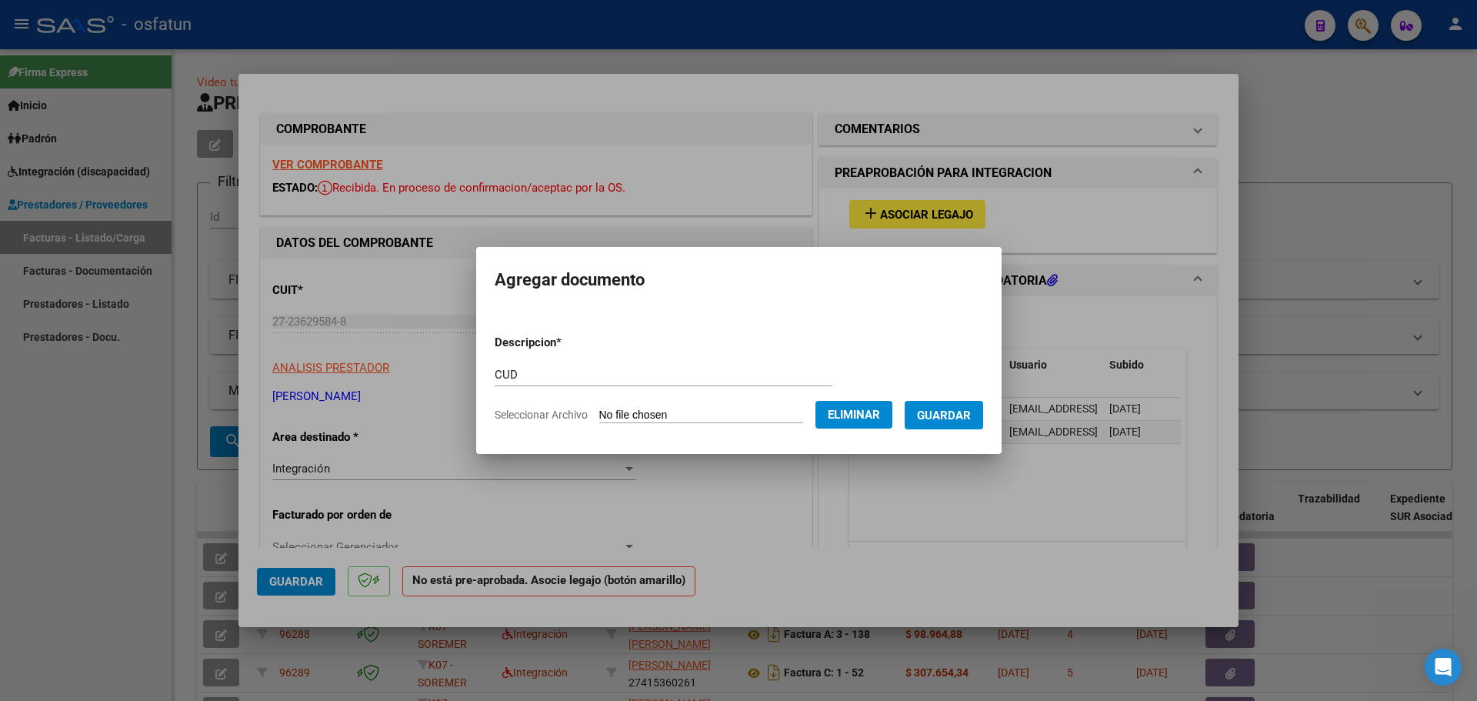
click at [959, 415] on span "Guardar" at bounding box center [944, 415] width 54 height 14
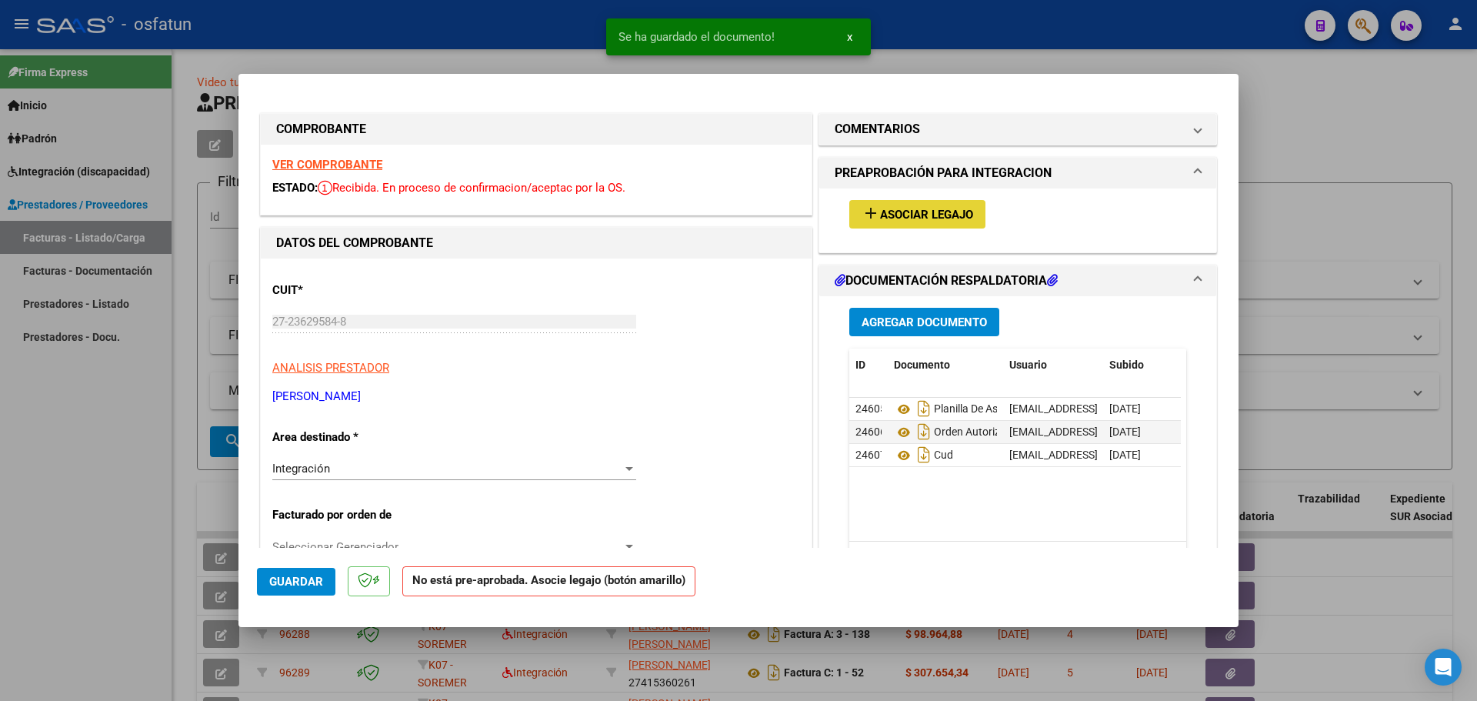
click at [862, 213] on mat-icon "add" at bounding box center [871, 213] width 18 height 18
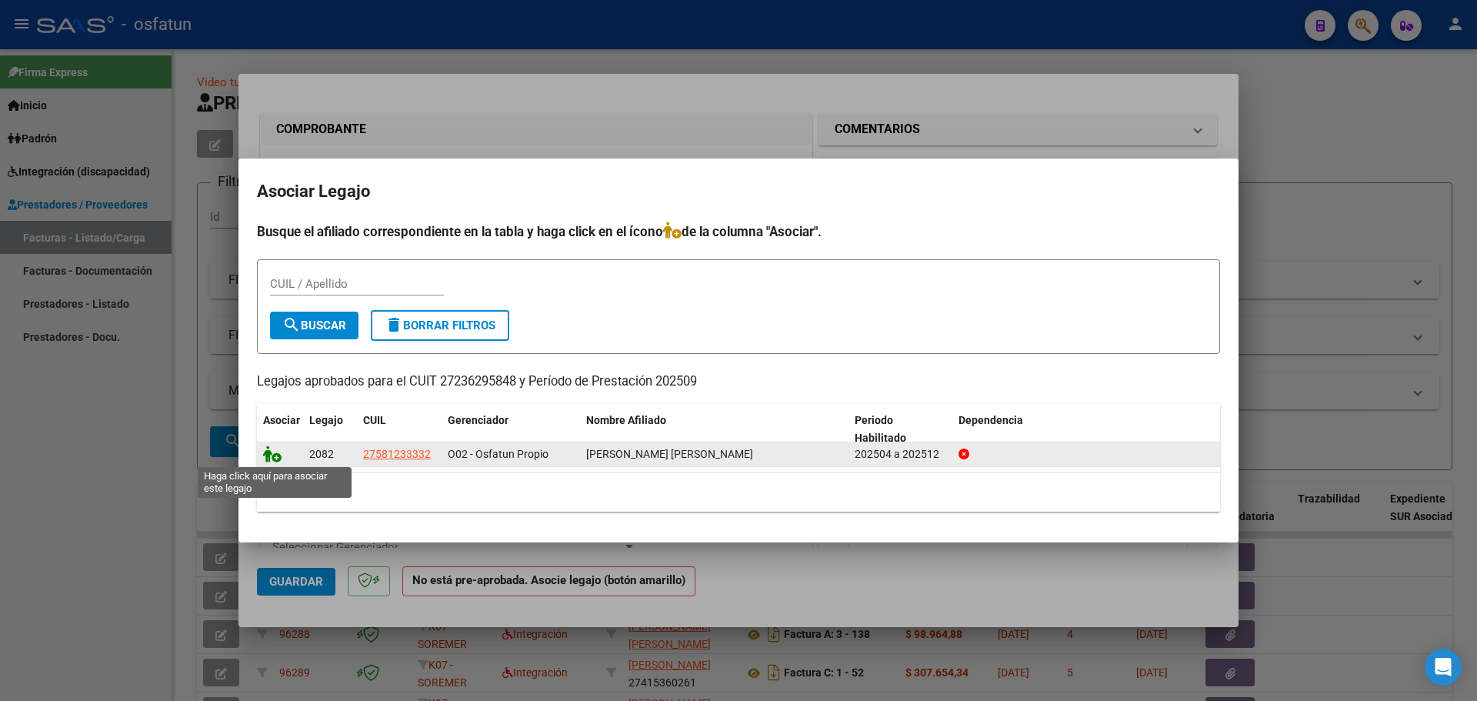
click at [274, 458] on icon at bounding box center [272, 453] width 18 height 17
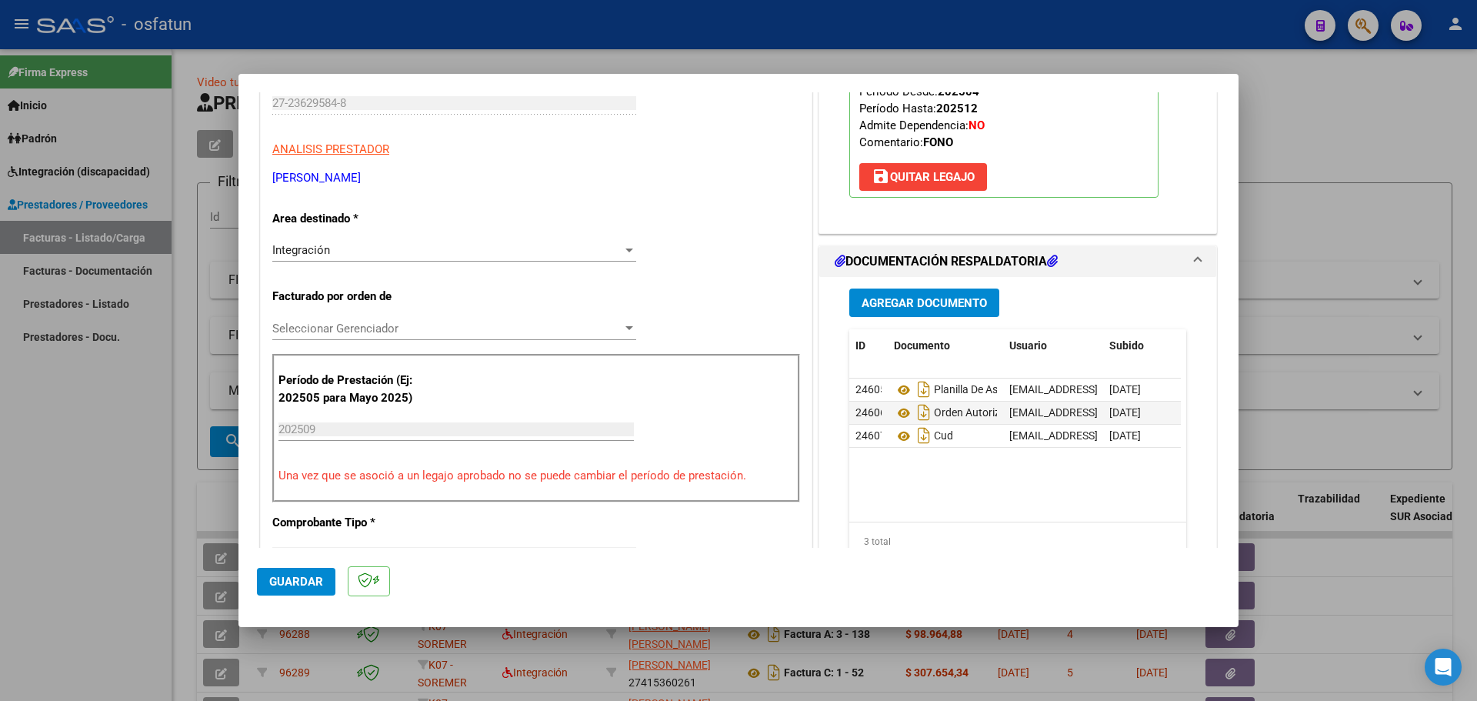
scroll to position [231, 0]
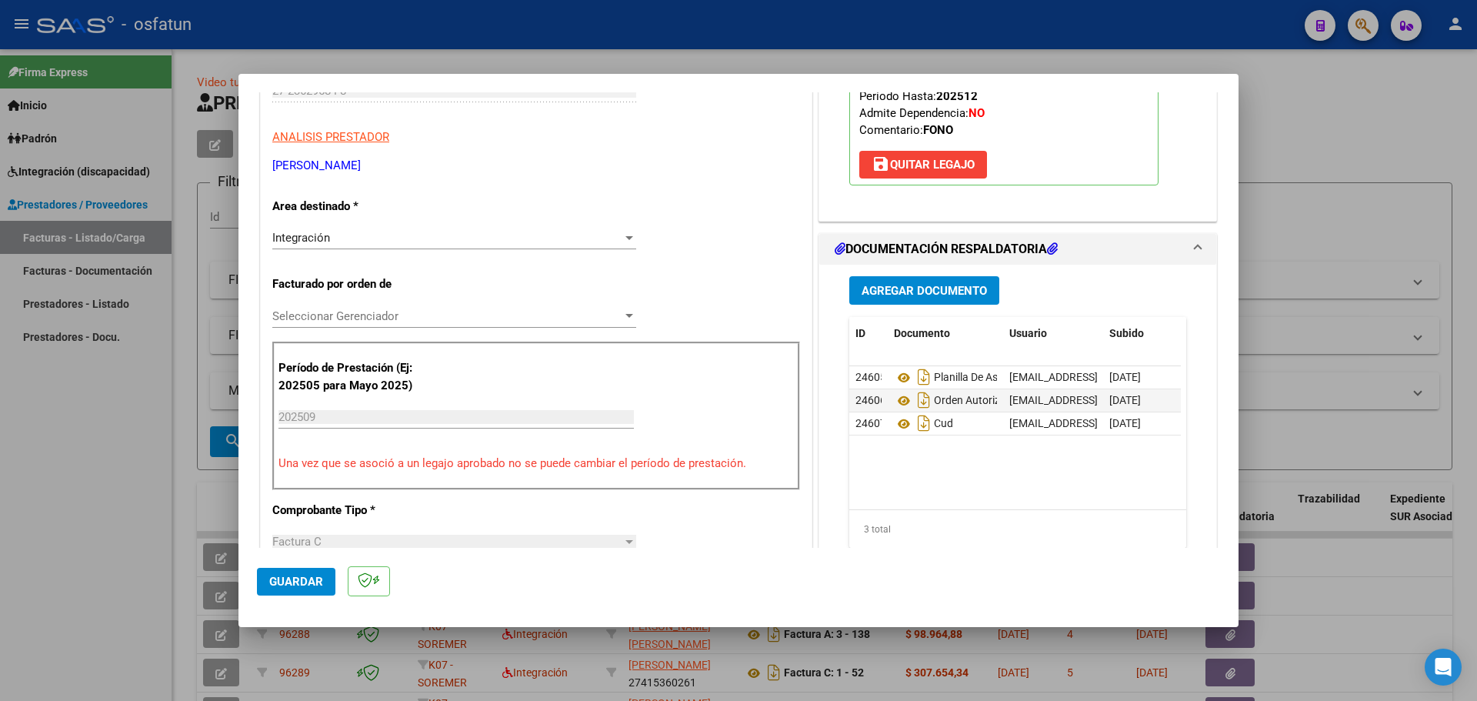
click at [293, 576] on span "Guardar" at bounding box center [296, 582] width 54 height 14
click at [295, 592] on button "Guardar" at bounding box center [296, 582] width 78 height 28
click at [1385, 149] on div at bounding box center [738, 350] width 1477 height 701
type input "$ 0,00"
